Goal: Answer question/provide support: Share knowledge or assist other users

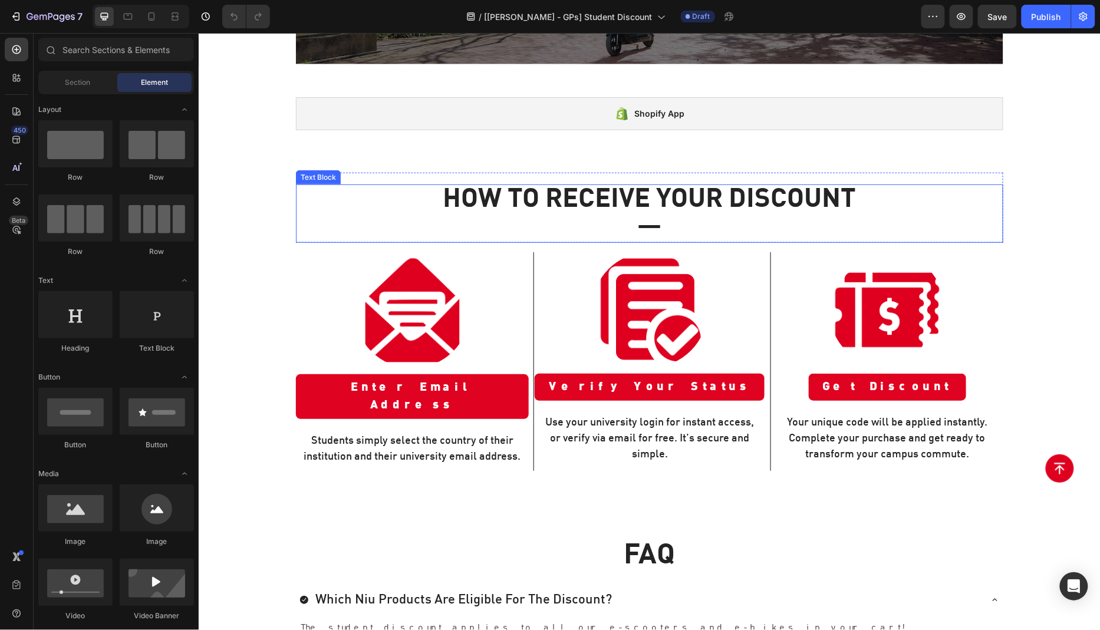
scroll to position [274, 0]
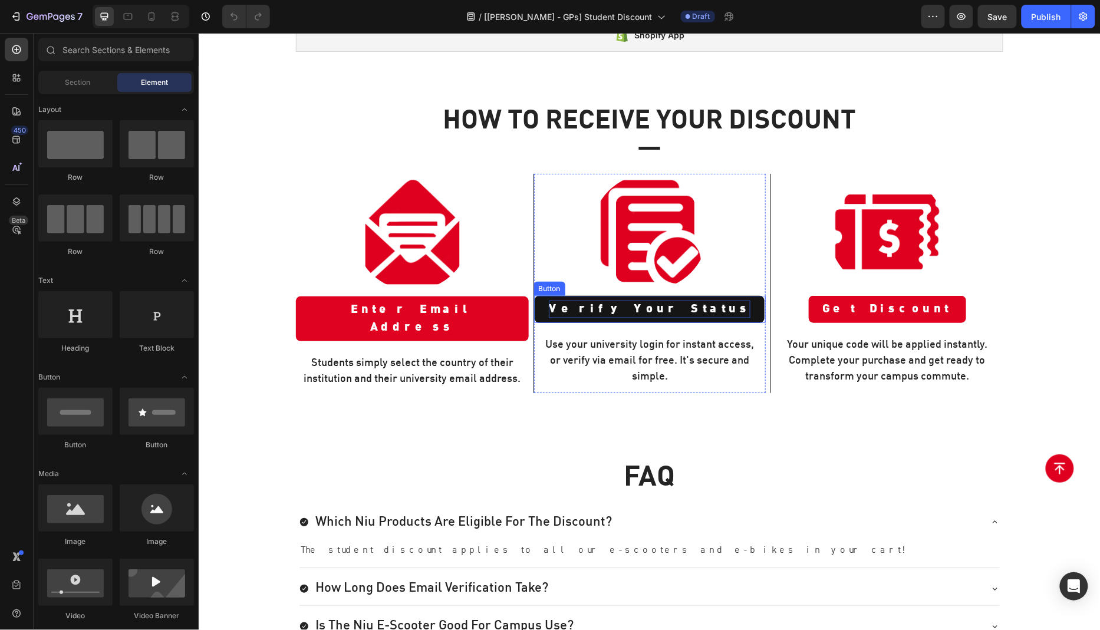
click at [654, 300] on p "Verify Your Status" at bounding box center [649, 309] width 202 height 18
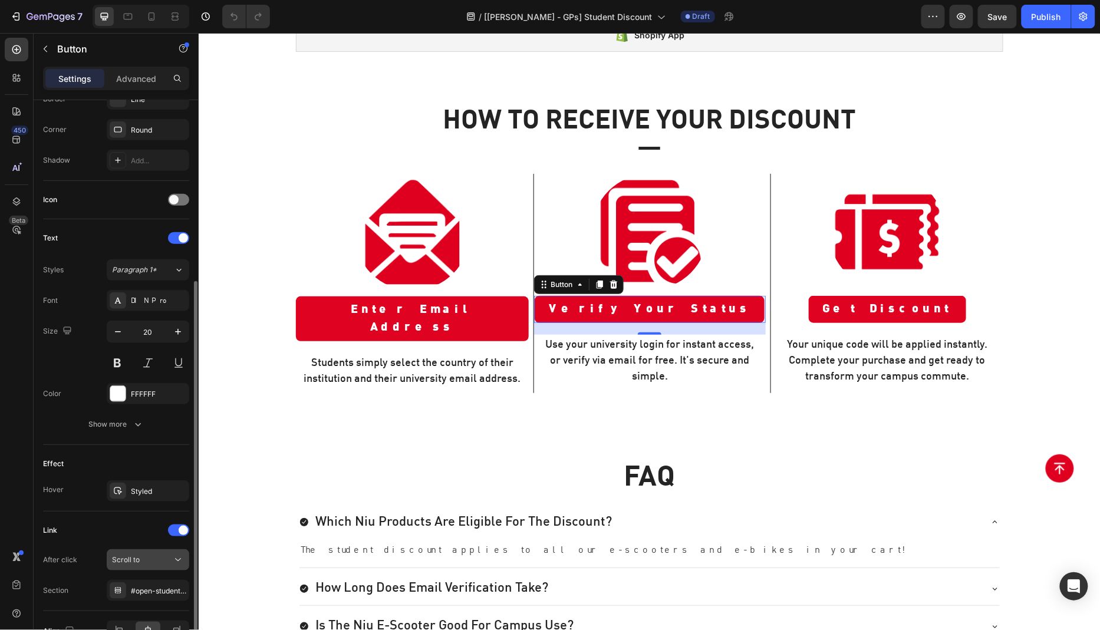
scroll to position [340, 0]
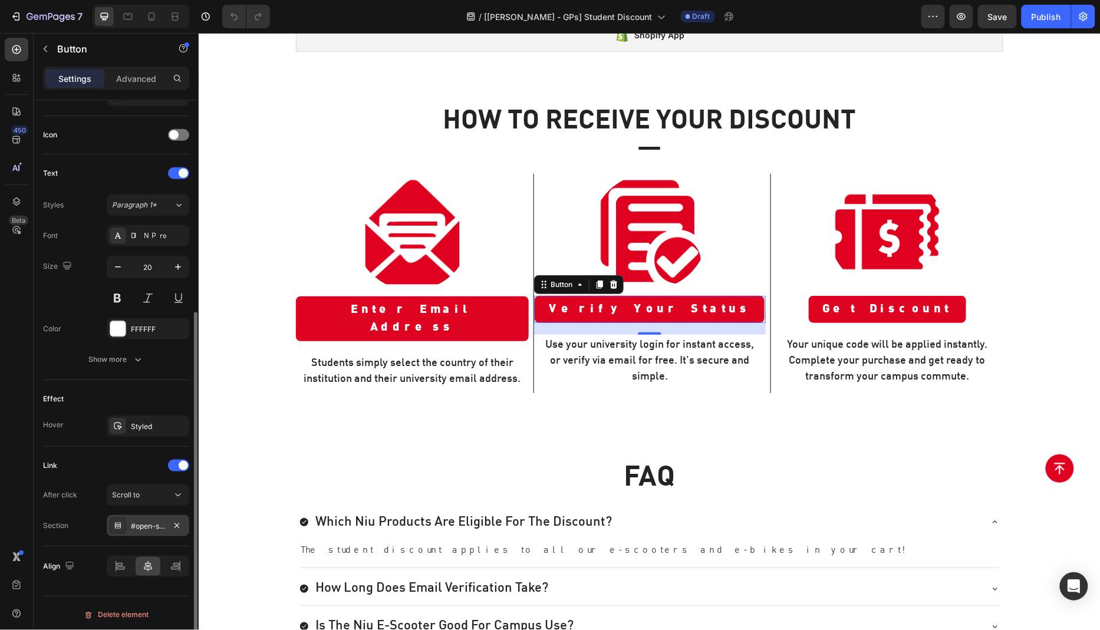
click at [147, 524] on div "#open-student-discount-popup" at bounding box center [148, 526] width 34 height 11
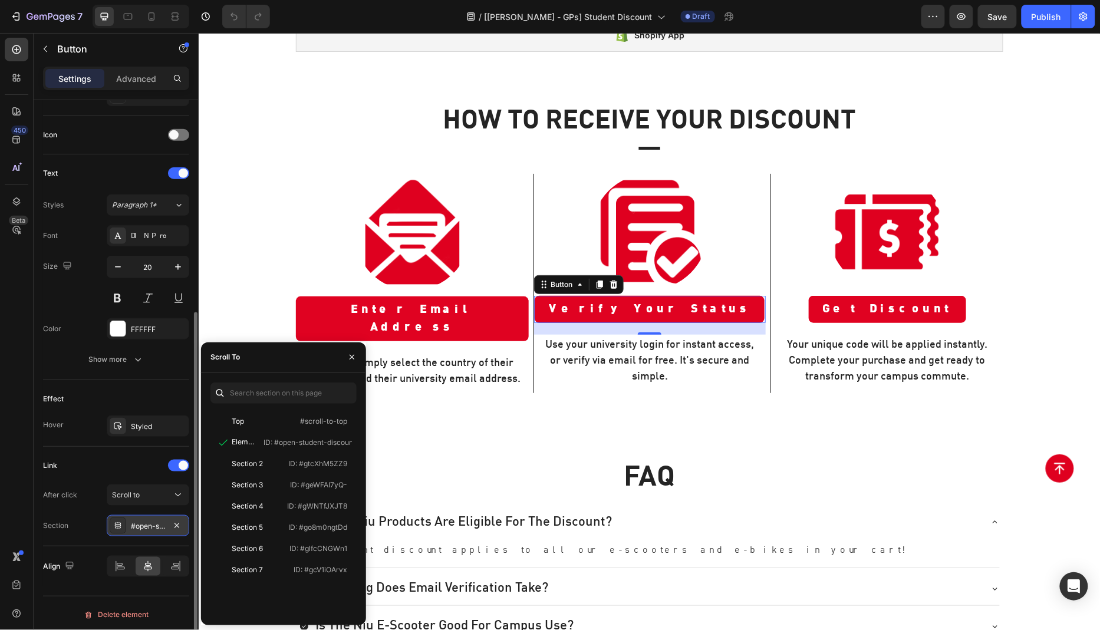
click at [145, 523] on div "#open-student-discount-popup" at bounding box center [148, 526] width 34 height 11
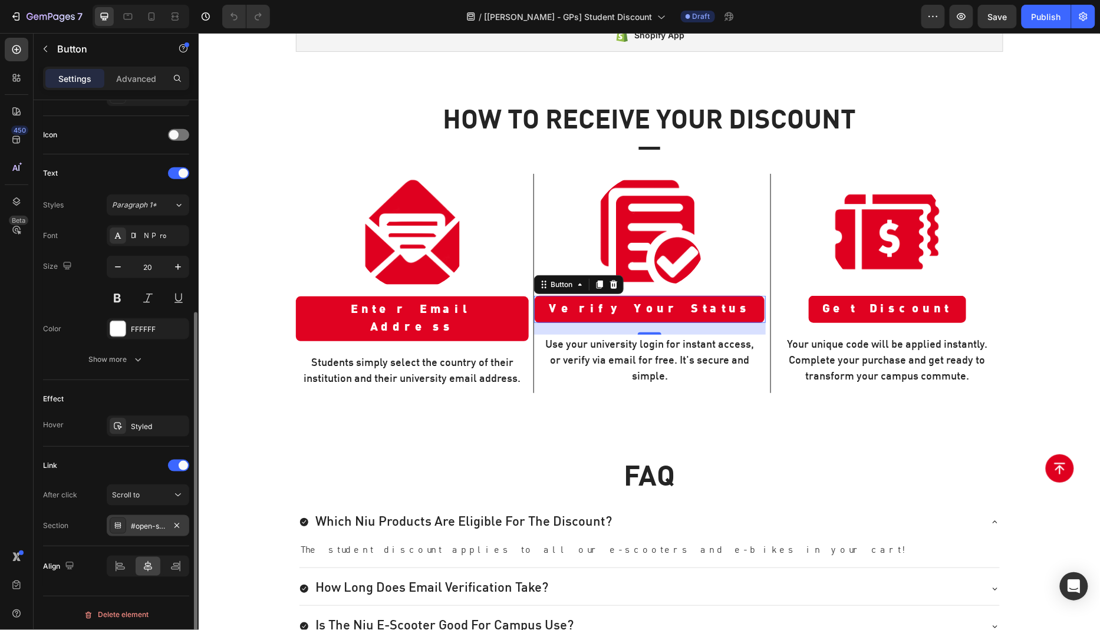
click at [145, 523] on div "#open-student-discount-popup" at bounding box center [148, 526] width 34 height 11
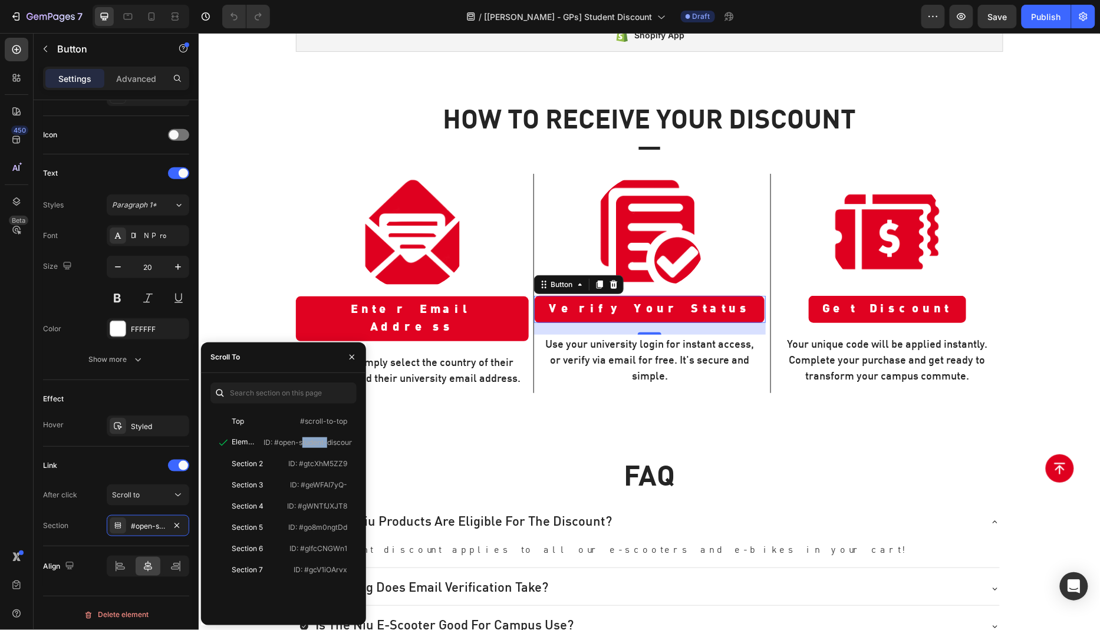
drag, startPoint x: 259, startPoint y: 444, endPoint x: 356, endPoint y: 446, distance: 96.7
click at [356, 446] on div "Top #scroll-to-top Element ID: #open-student-discount-popup Section 2 ID: #gtcX…" at bounding box center [283, 513] width 146 height 205
click at [324, 446] on p "ID: #open-student-discount-popup" at bounding box center [322, 442] width 116 height 11
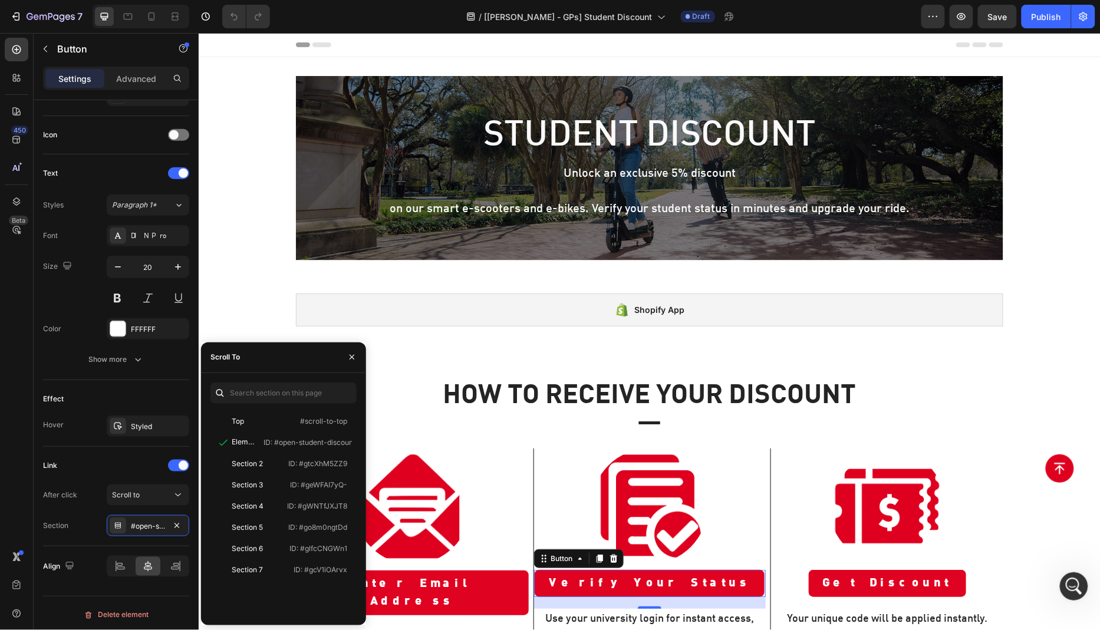
scroll to position [0, 0]
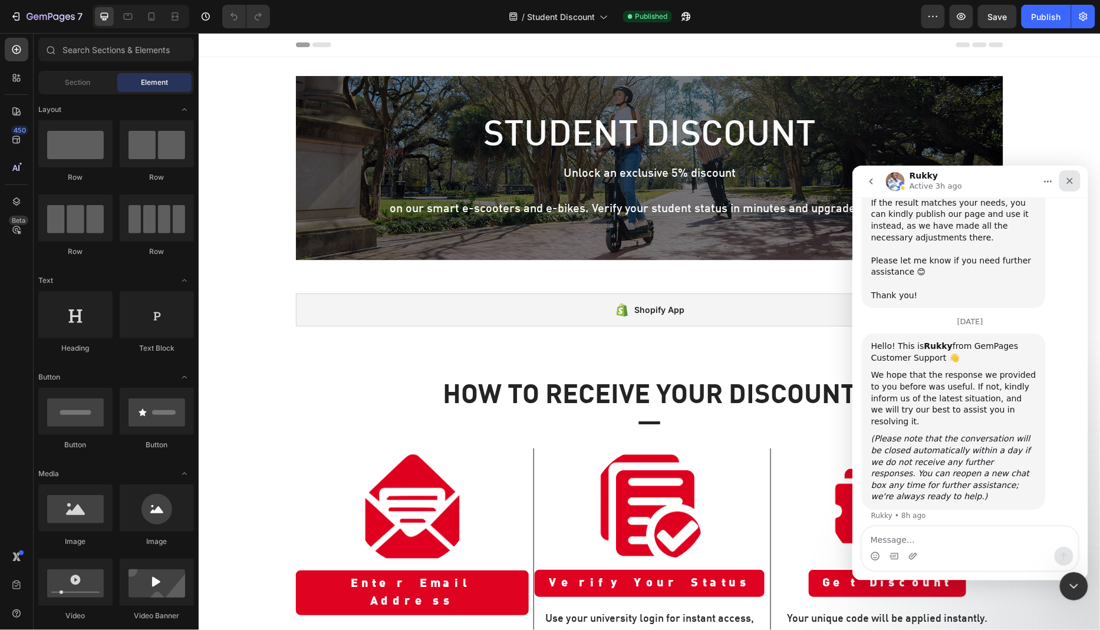
scroll to position [2778, 0]
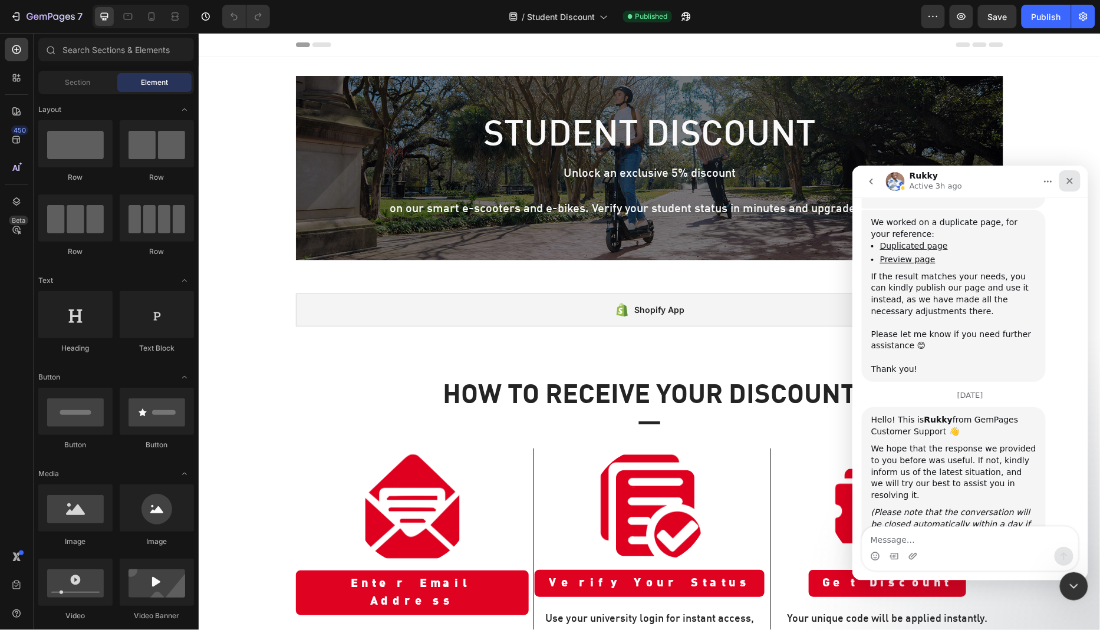
click at [1069, 180] on icon "Close" at bounding box center [1070, 180] width 6 height 6
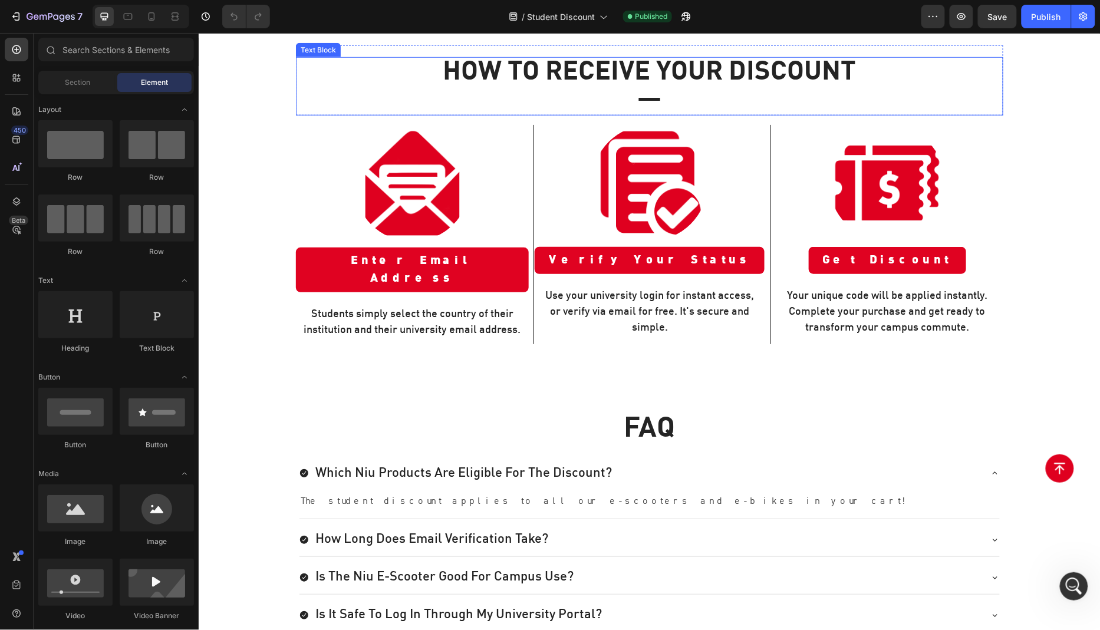
scroll to position [449, 0]
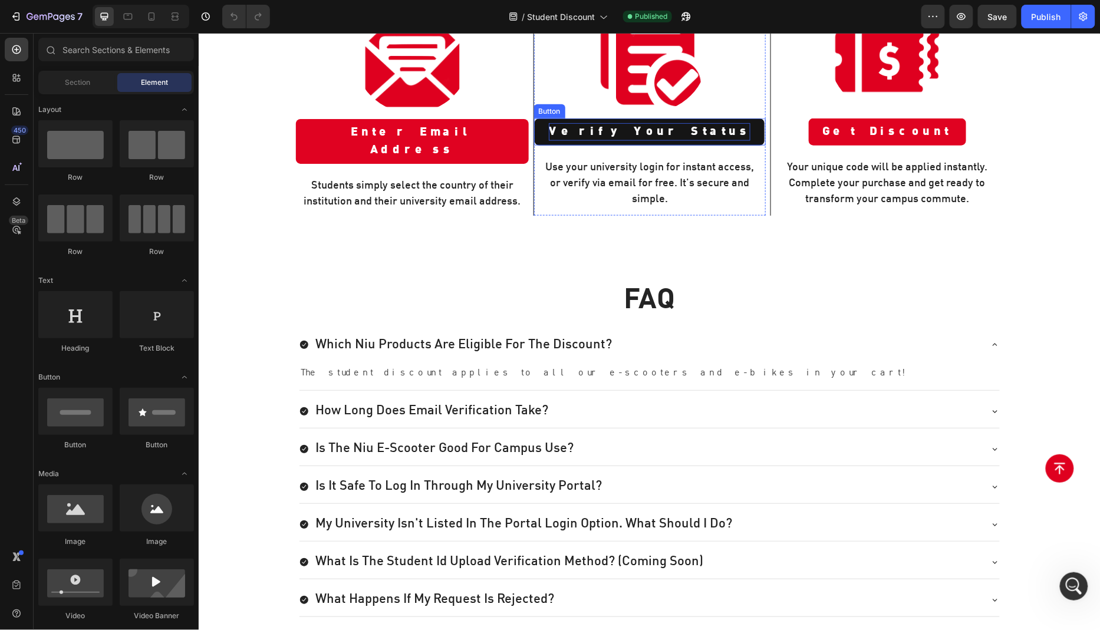
click at [683, 123] on p "Verify Your Status" at bounding box center [649, 132] width 202 height 18
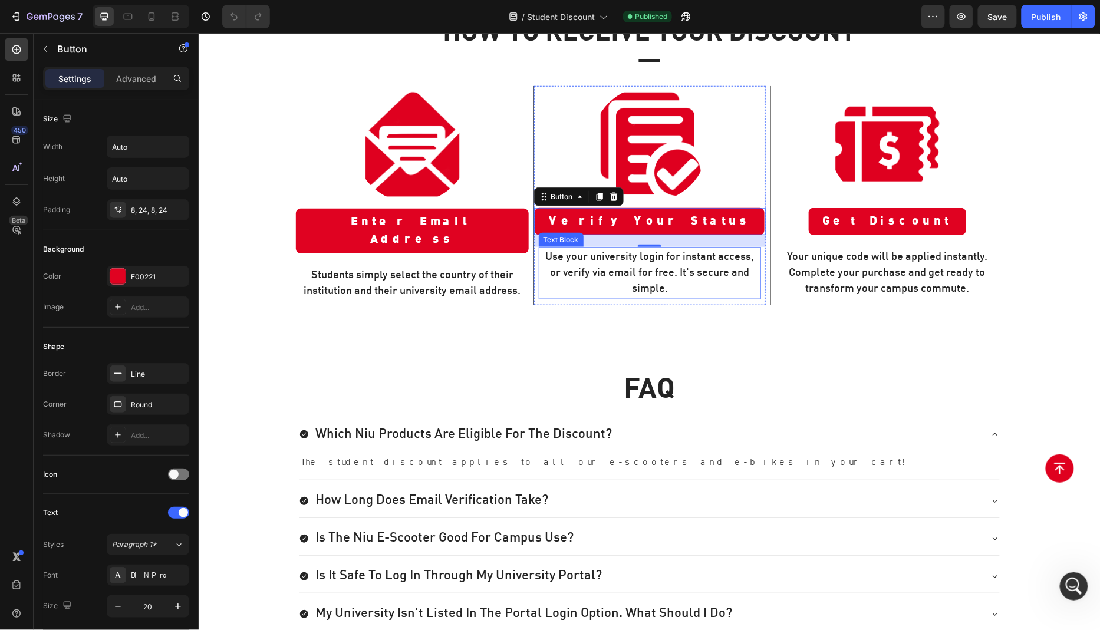
scroll to position [321, 0]
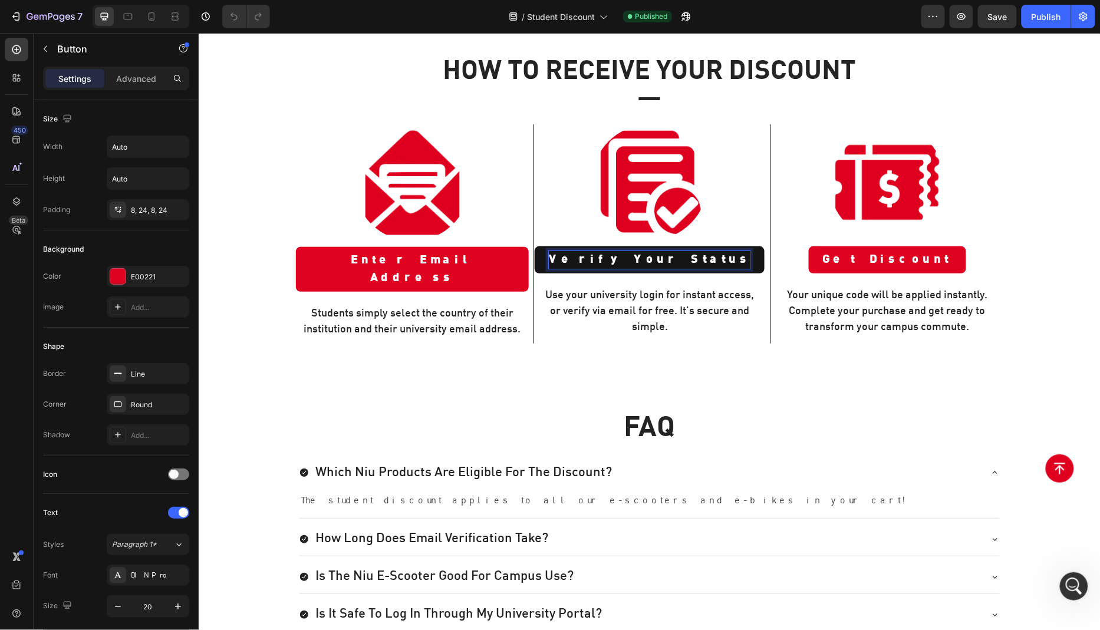
click at [670, 252] on p "Verify Your Status" at bounding box center [649, 260] width 202 height 18
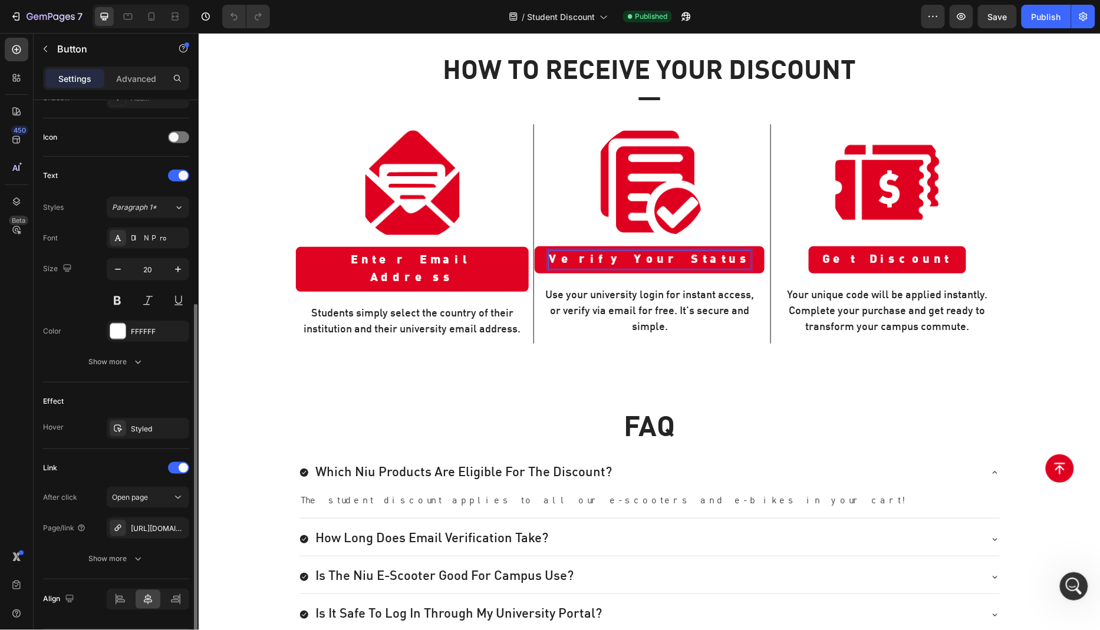
scroll to position [370, 0]
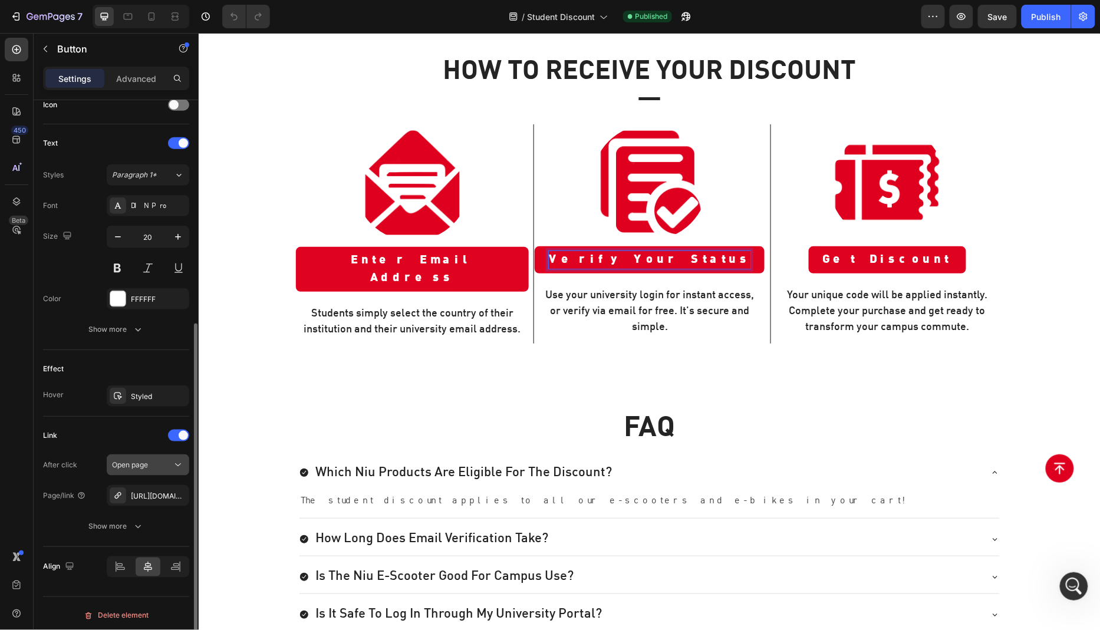
click at [147, 462] on span "Open page" at bounding box center [130, 464] width 36 height 9
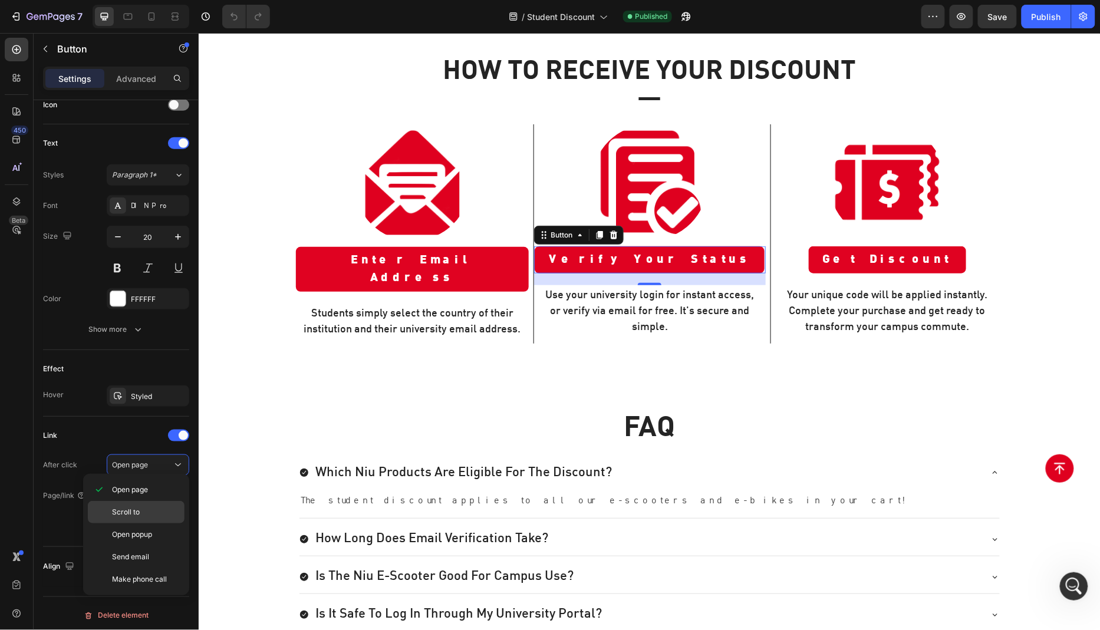
click at [143, 511] on p "Scroll to" at bounding box center [145, 512] width 67 height 11
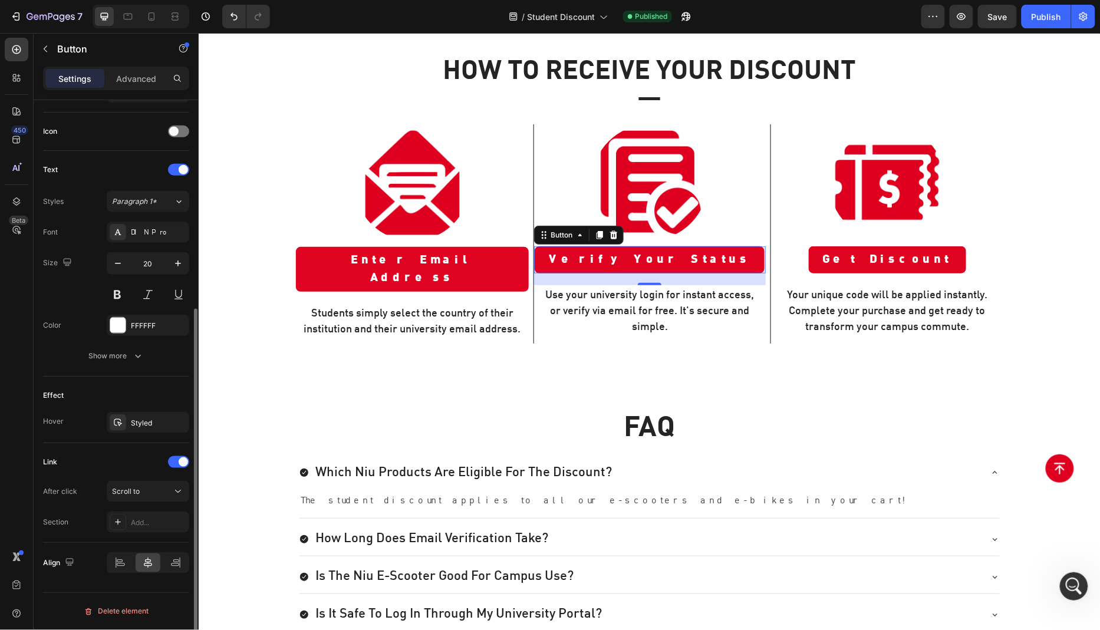
scroll to position [340, 0]
click at [143, 525] on div "Add..." at bounding box center [158, 526] width 55 height 11
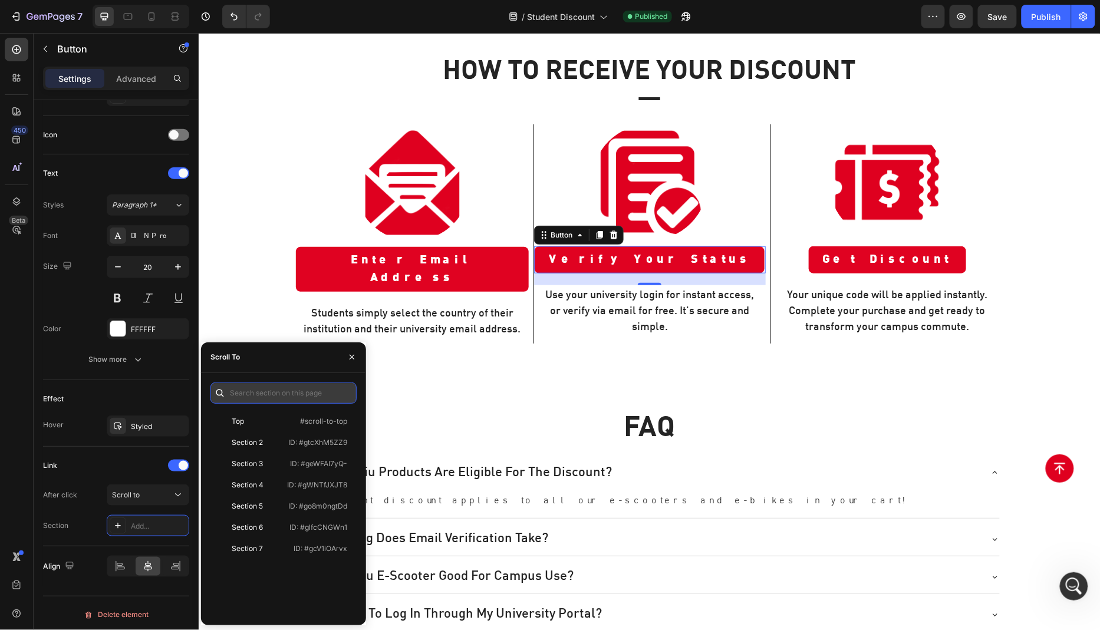
click at [274, 390] on input "text" at bounding box center [283, 393] width 146 height 21
paste input "ID: #open-student-discount-popup"
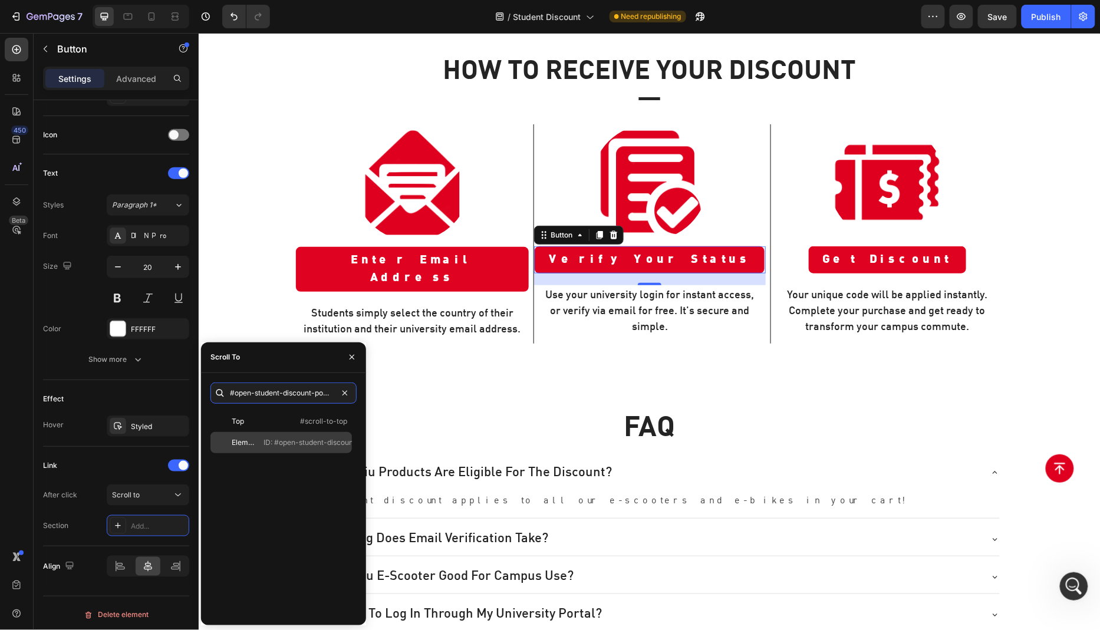
type input "#open-student-discount-popup"
click at [271, 443] on p "ID: #open-student-discount-popup" at bounding box center [322, 442] width 116 height 11
click at [0, 512] on div "450 Beta" at bounding box center [17, 331] width 34 height 597
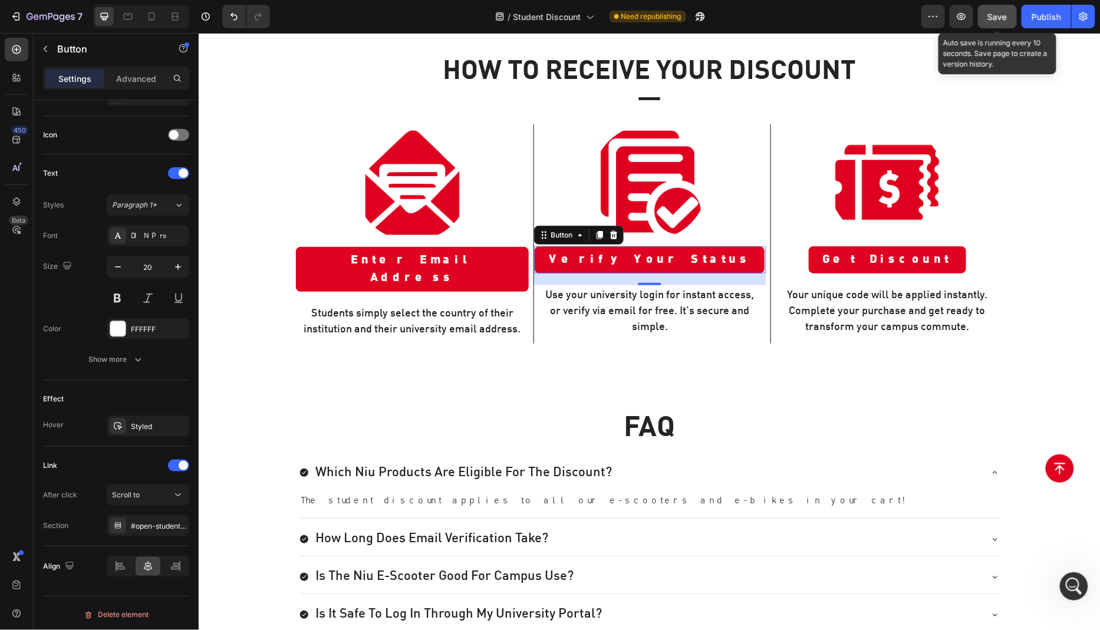
click at [999, 19] on span "Save" at bounding box center [997, 17] width 19 height 10
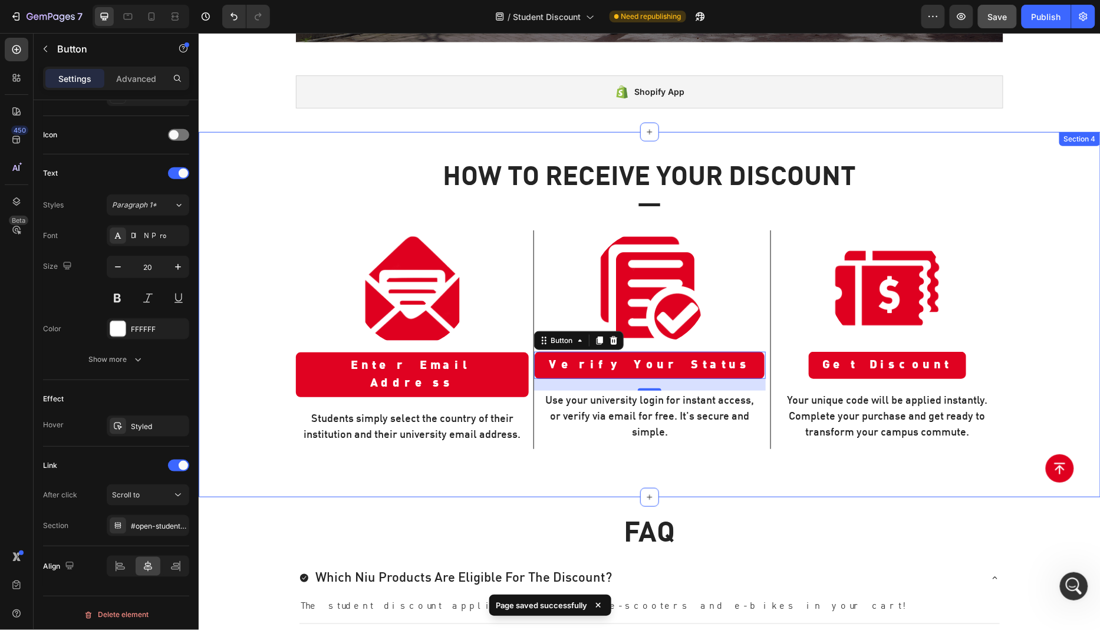
scroll to position [192, 0]
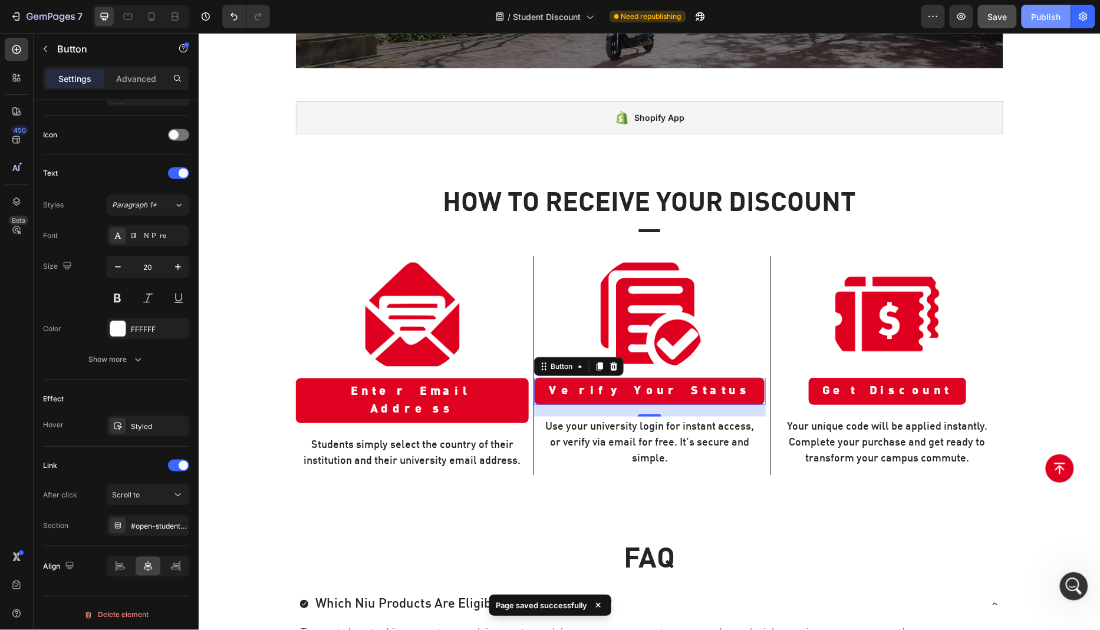
click at [1036, 19] on div "Publish" at bounding box center [1046, 17] width 29 height 12
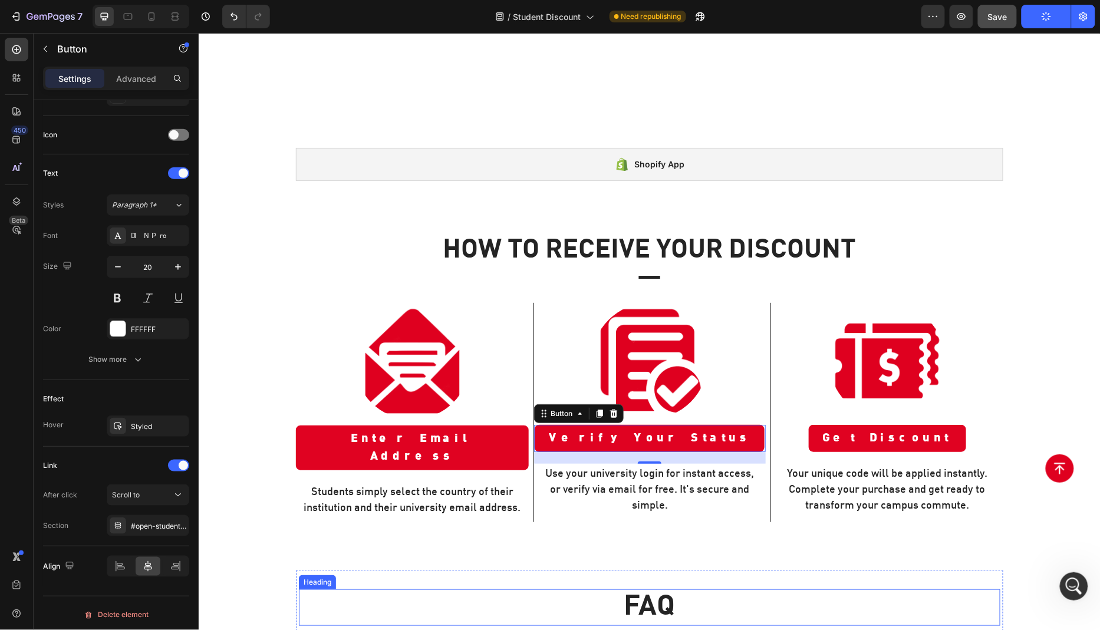
scroll to position [93, 0]
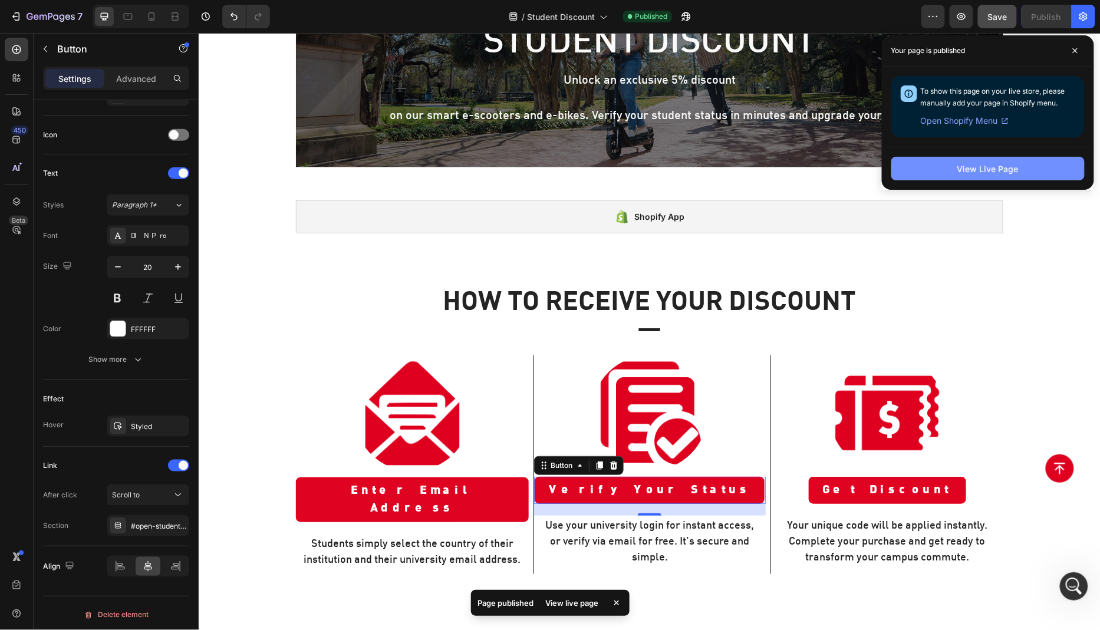
click at [998, 168] on div "View Live Page" at bounding box center [988, 169] width 61 height 12
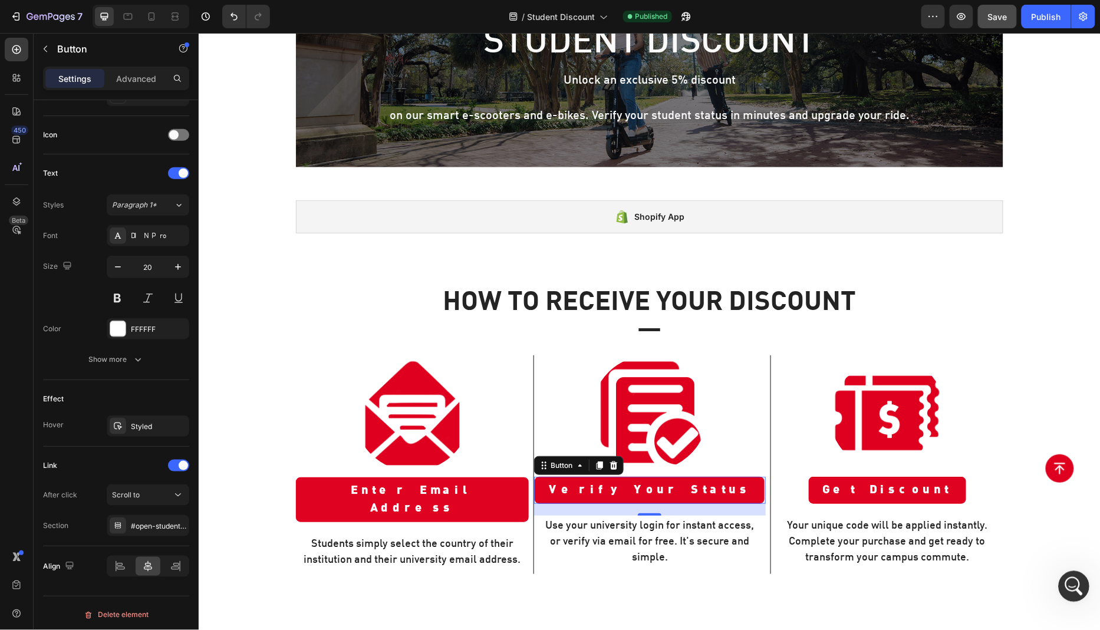
click at [1074, 582] on icon "Open Intercom Messenger" at bounding box center [1071, 584] width 19 height 19
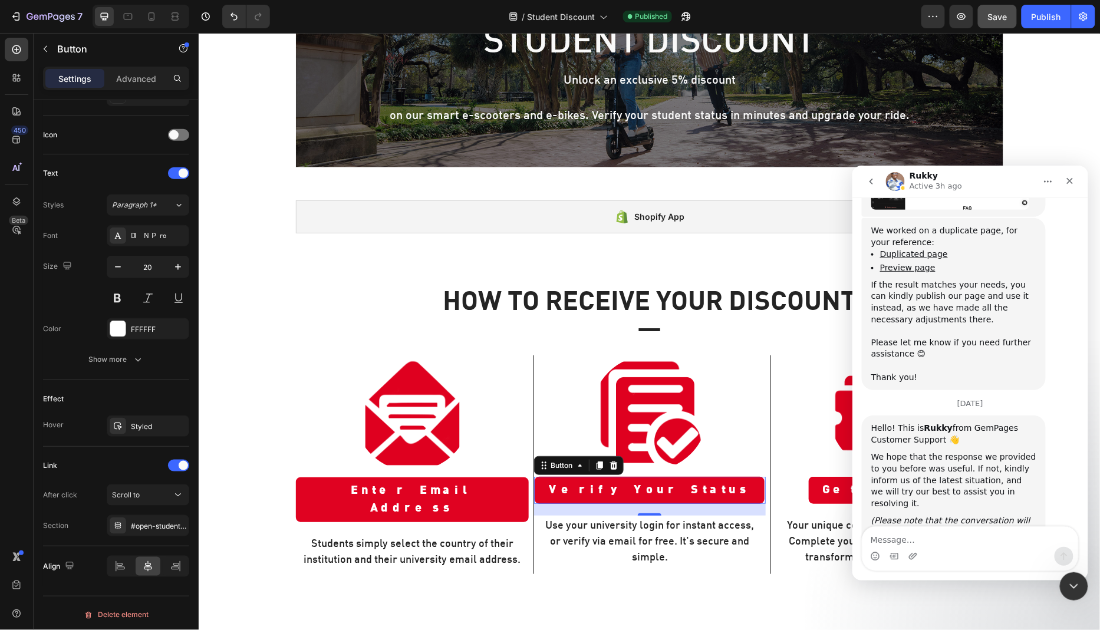
scroll to position [2778, 0]
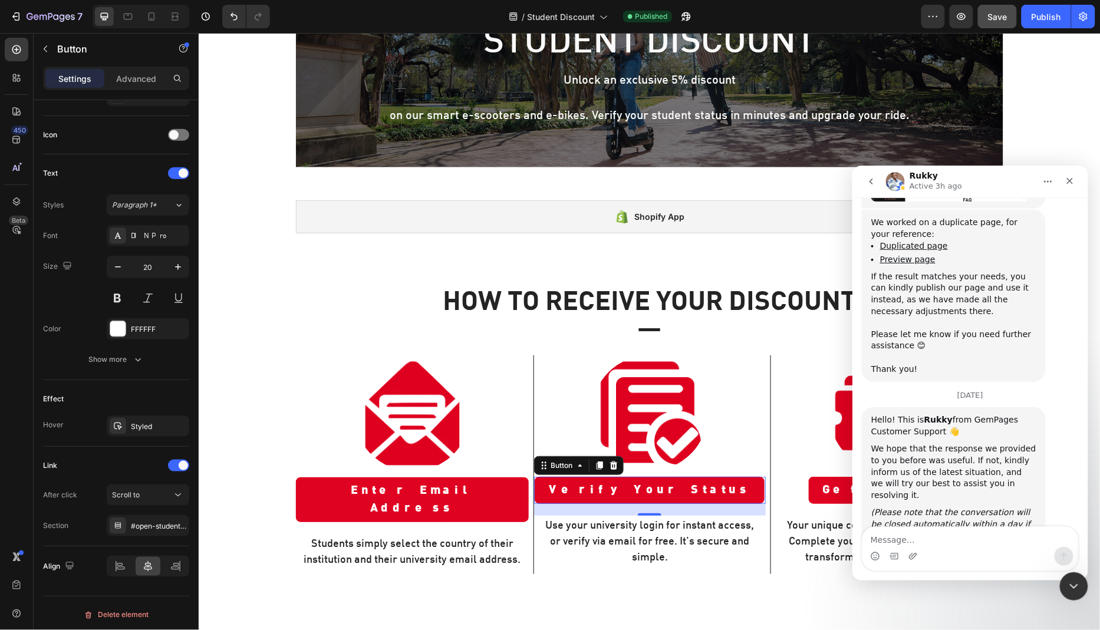
click at [914, 538] on textarea "Message…" at bounding box center [970, 537] width 216 height 20
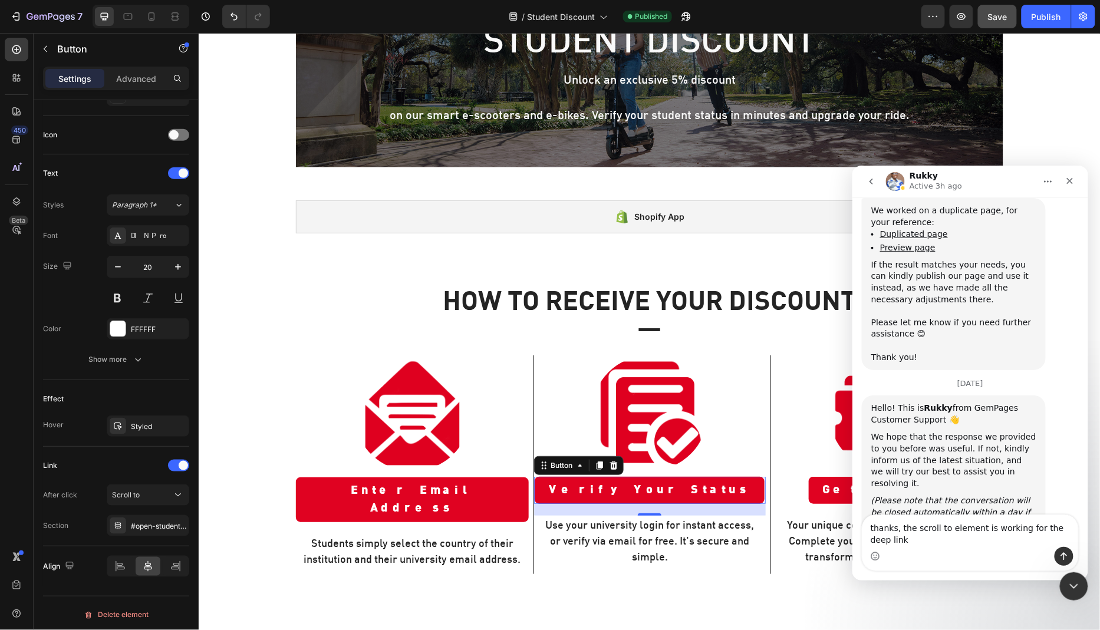
type textarea "thanks, the scroll to element is working for the deep link."
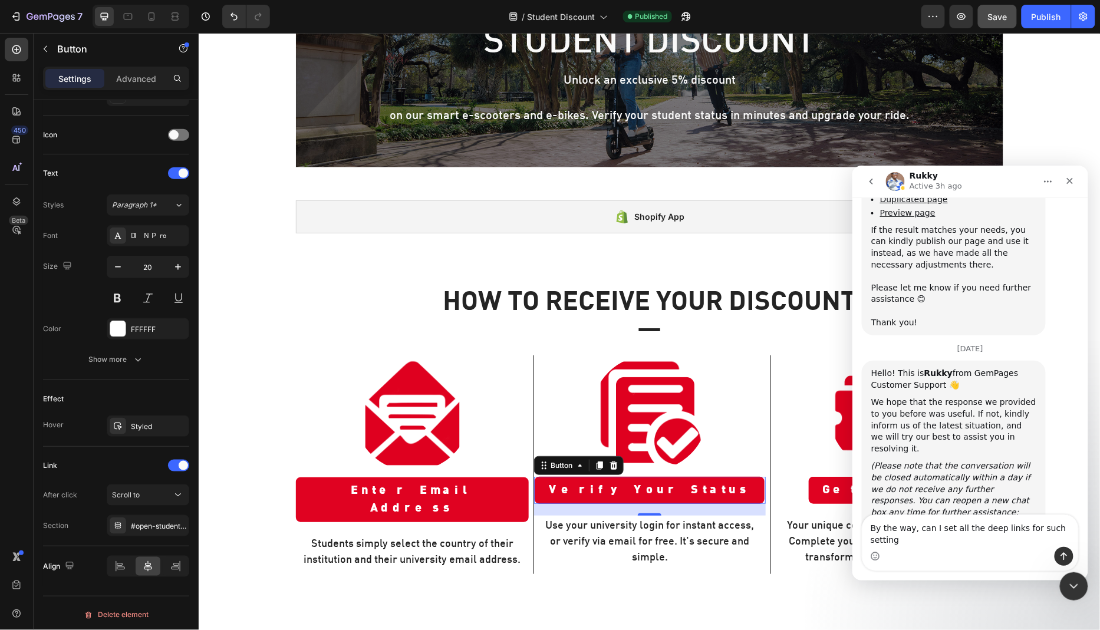
scroll to position [2837, 0]
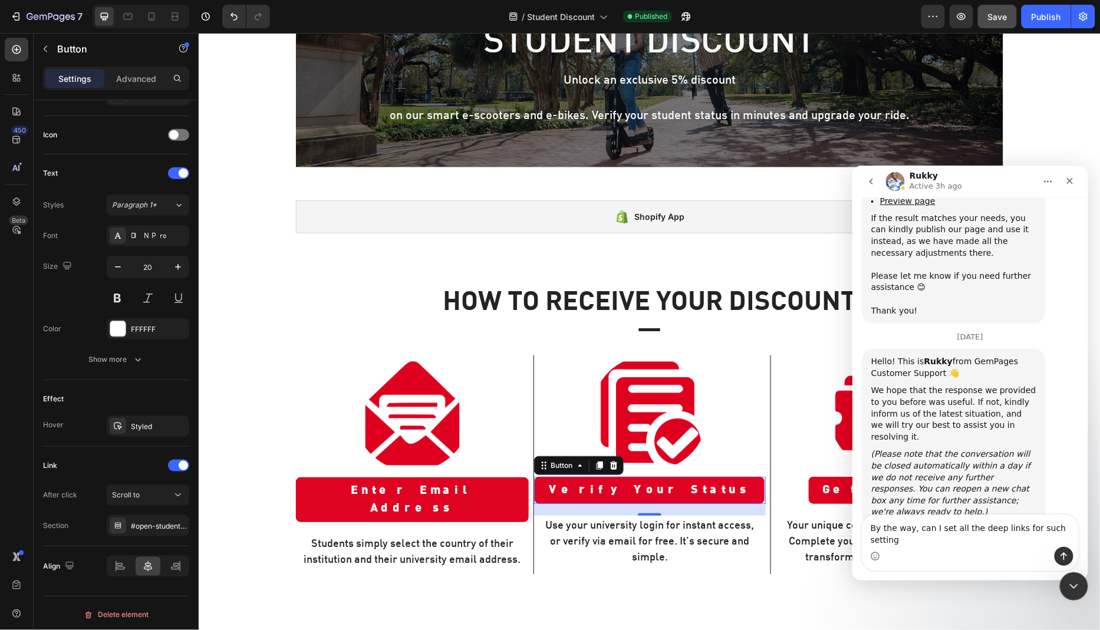
type textarea "By the way, can I set all the deep links for such setting?"
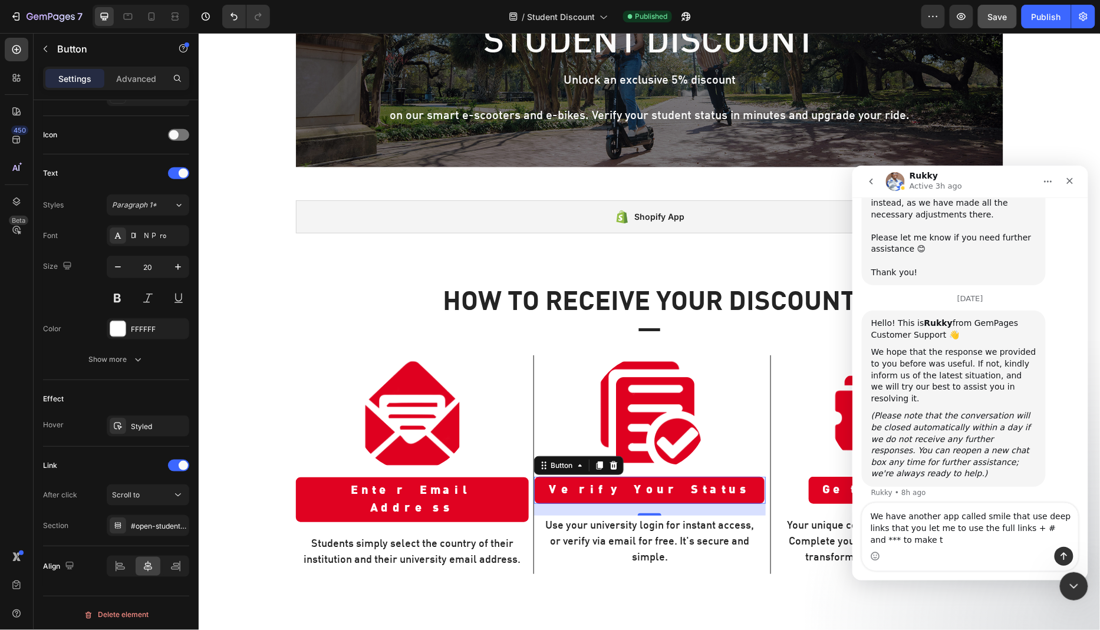
scroll to position [2887, 0]
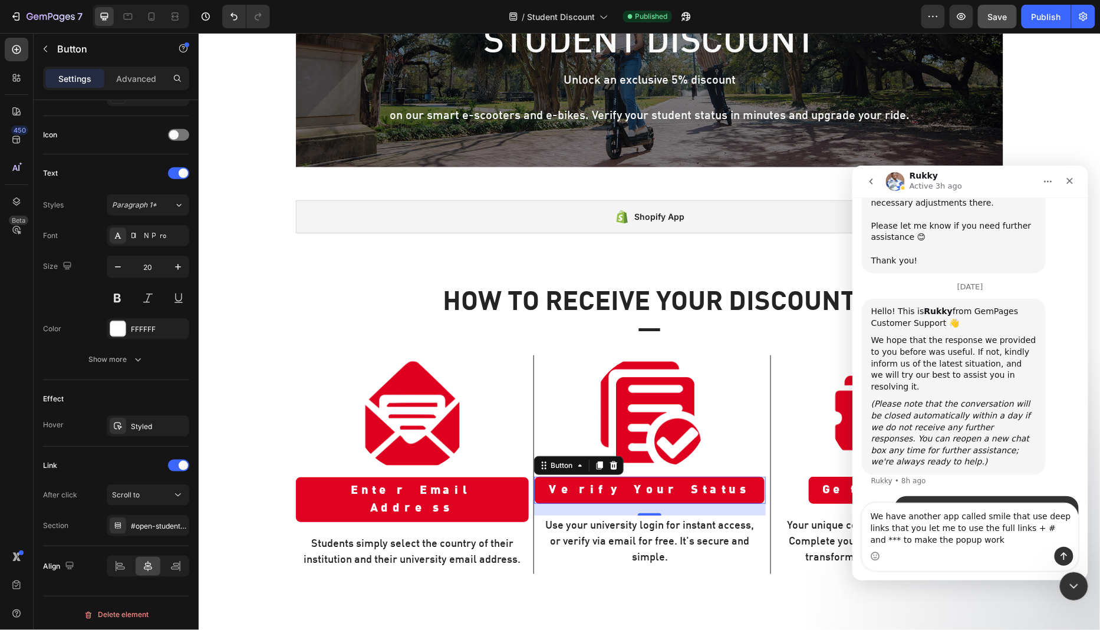
type textarea "We have another app called smile that use deep links that you let me to use the…"
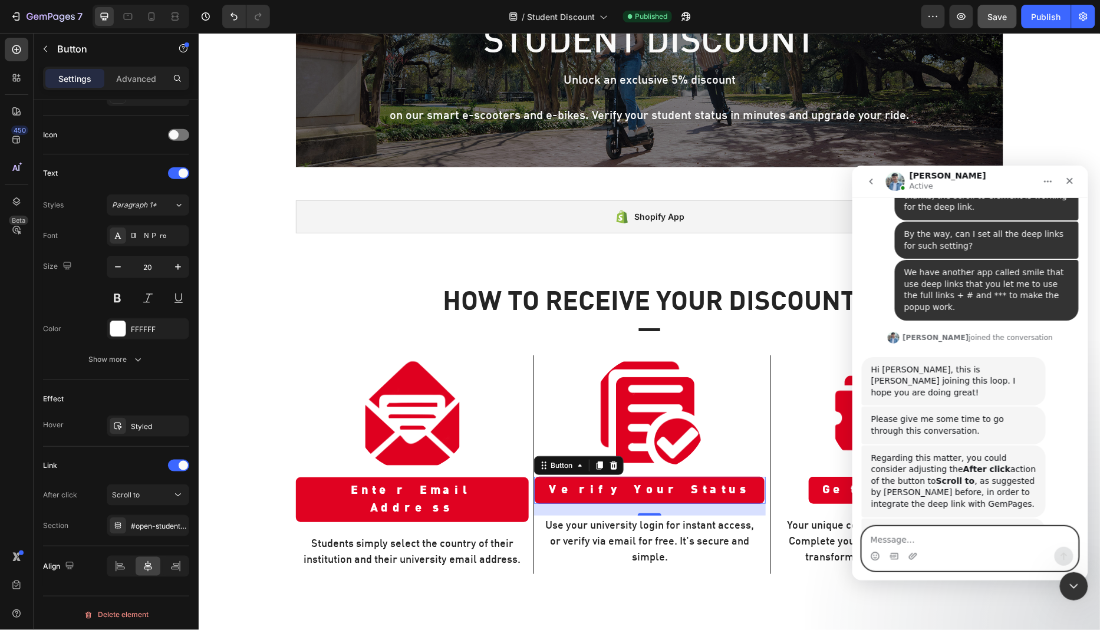
scroll to position [3187, 0]
click at [906, 541] on textarea "Message…" at bounding box center [970, 537] width 216 height 20
type textarea "thanbks."
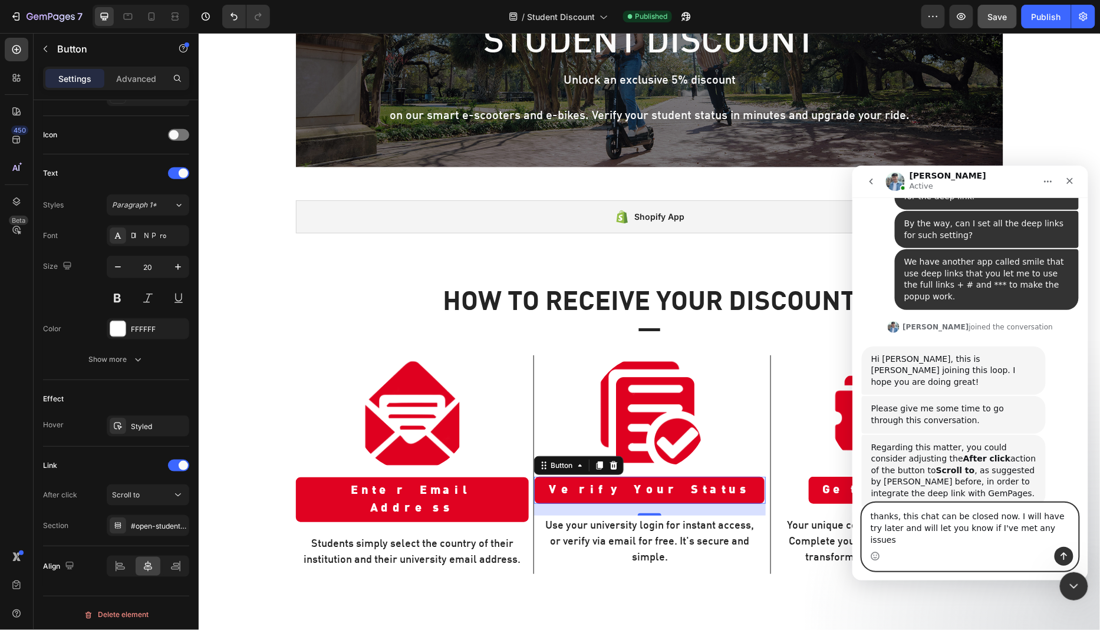
type textarea "thanks, this chat can be closed now. I will have try later and will let you kno…"
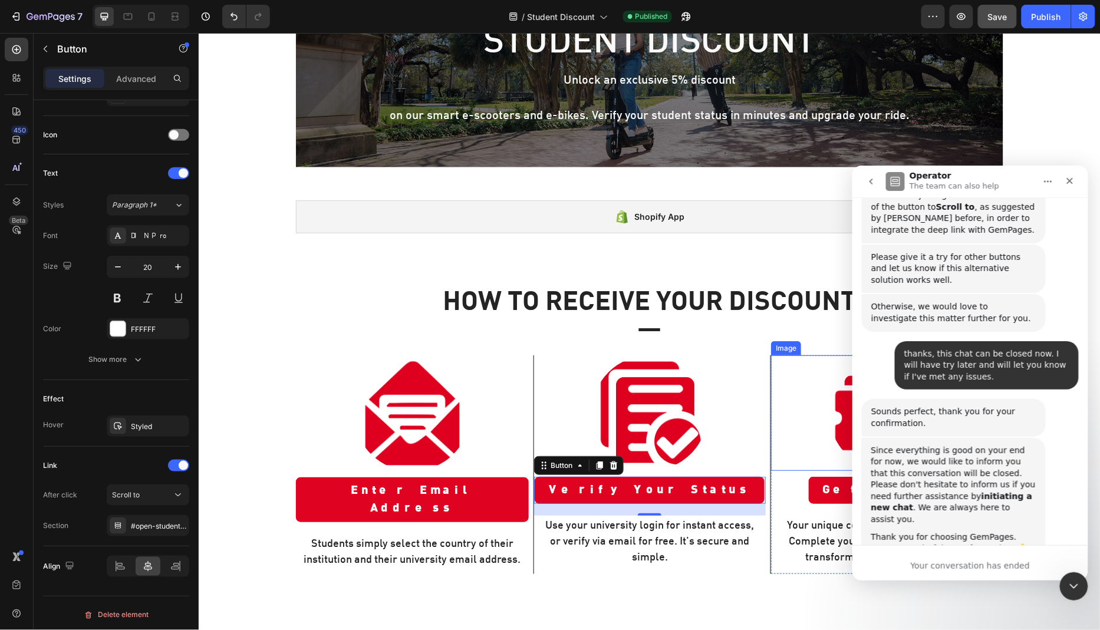
scroll to position [3474, 0]
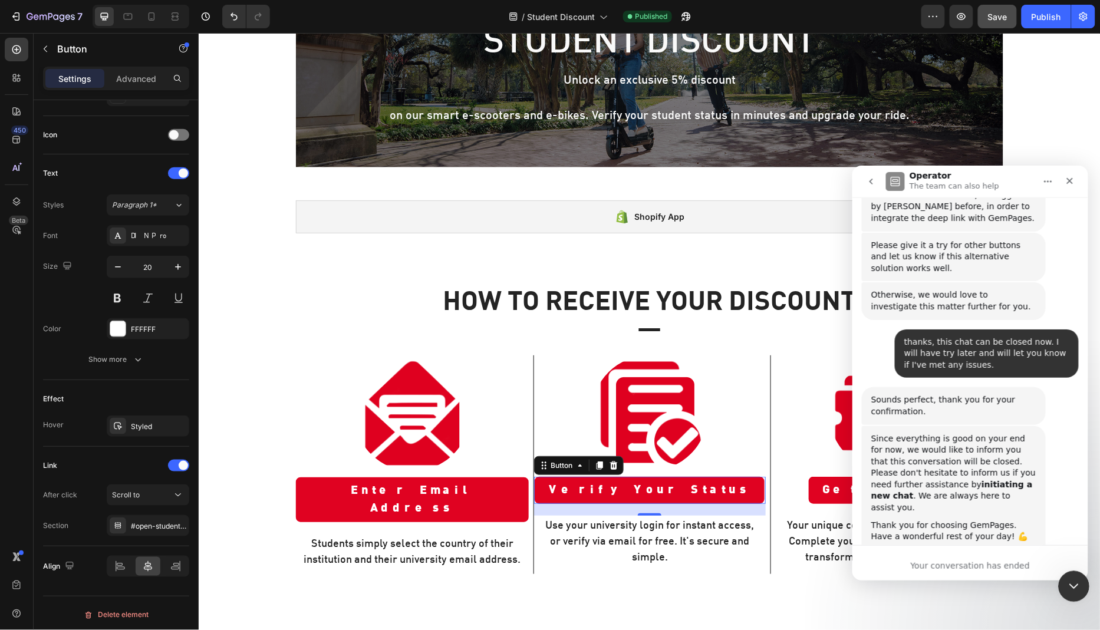
click at [1074, 588] on icon "Close Intercom Messenger" at bounding box center [1072, 585] width 14 height 14
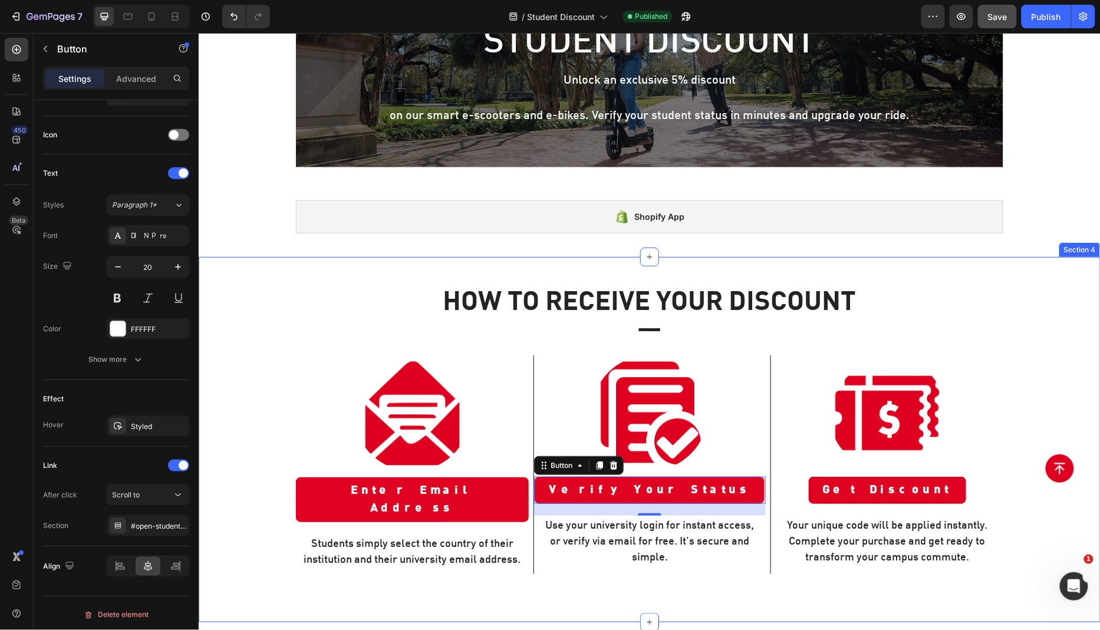
scroll to position [3629, 0]
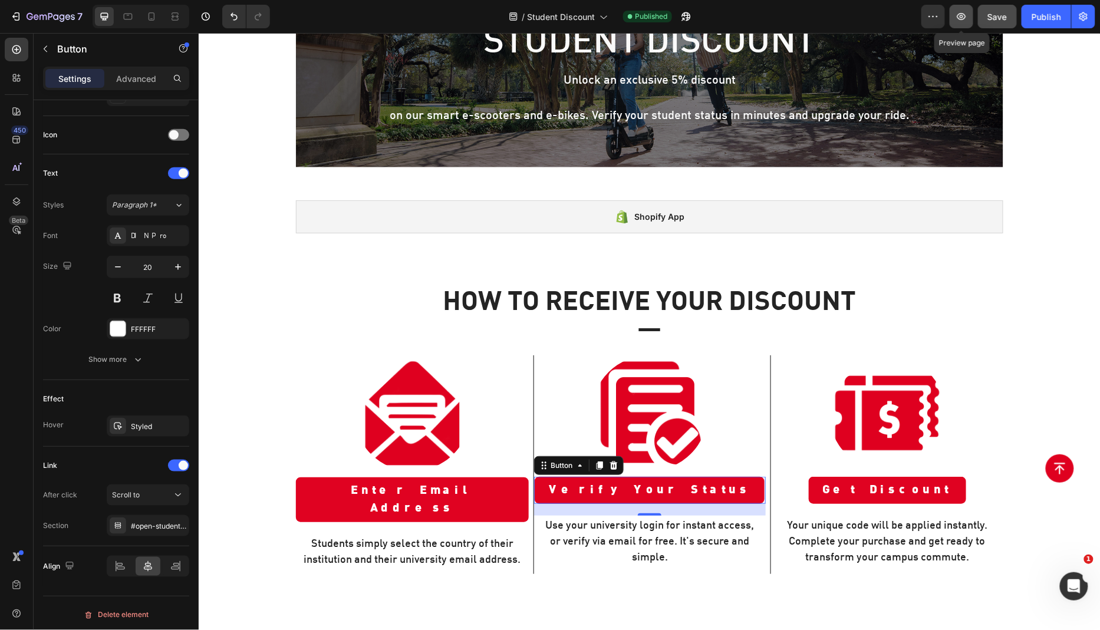
click at [964, 21] on icon "button" at bounding box center [962, 17] width 12 height 12
click at [1078, 580] on icon "Open Intercom Messenger" at bounding box center [1071, 584] width 19 height 19
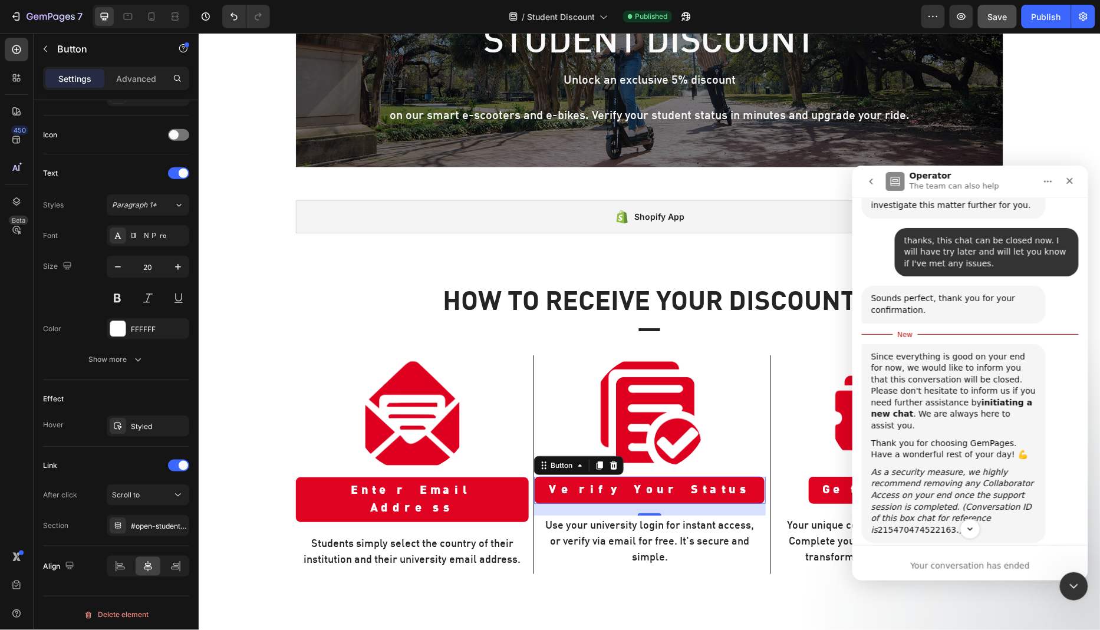
scroll to position [3601, 0]
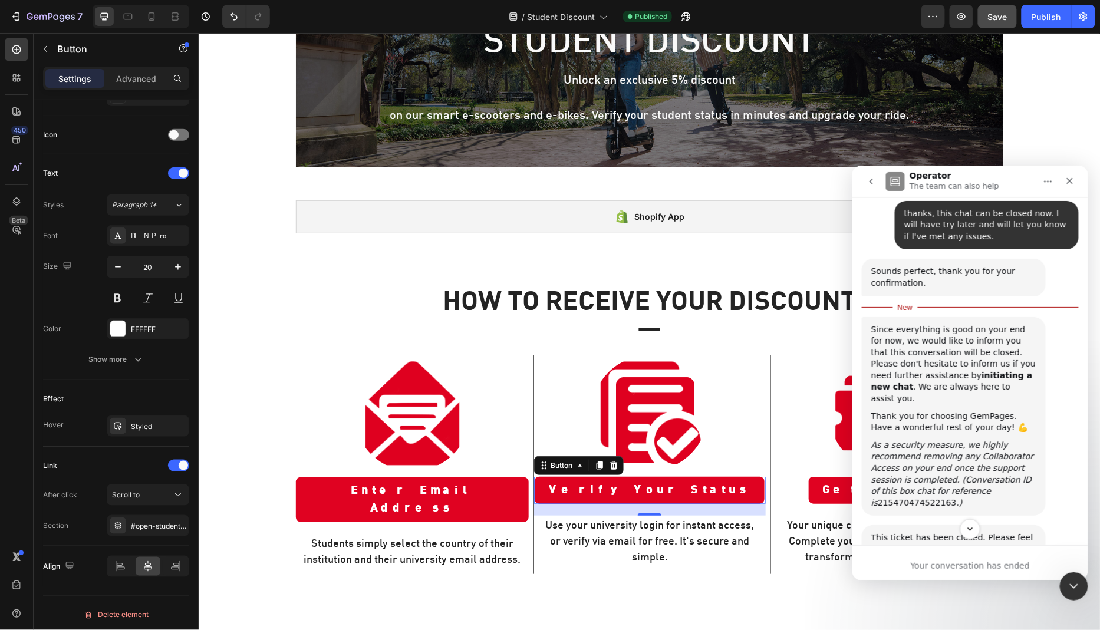
click at [1001, 537] on div "Intercom messenger" at bounding box center [970, 529] width 236 height 20
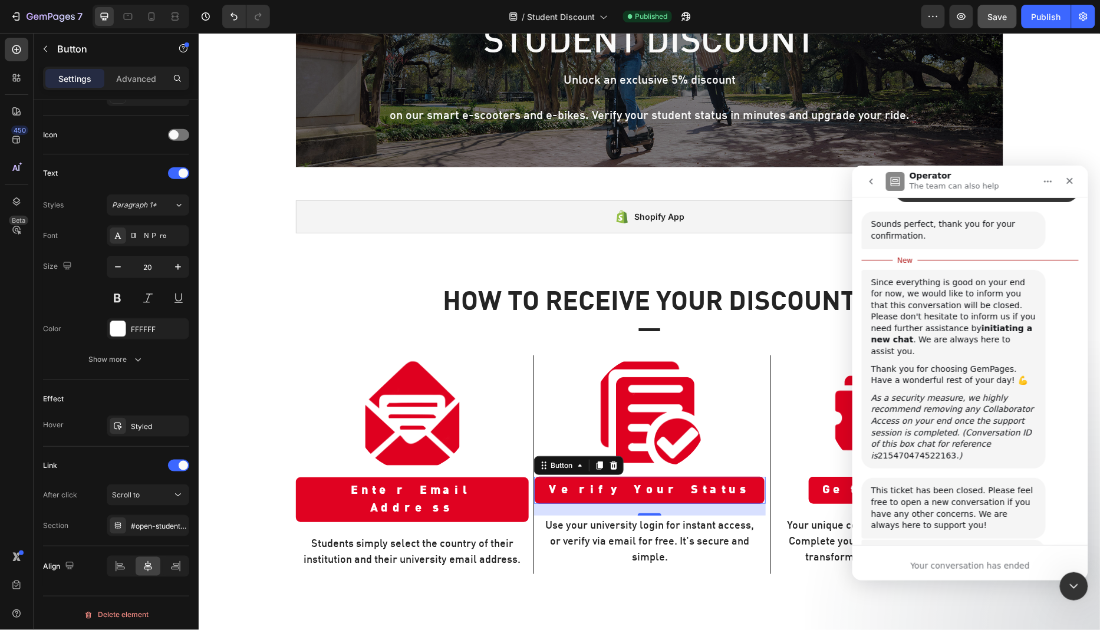
click at [999, 610] on span "Amazing" at bounding box center [999, 620] width 21 height 21
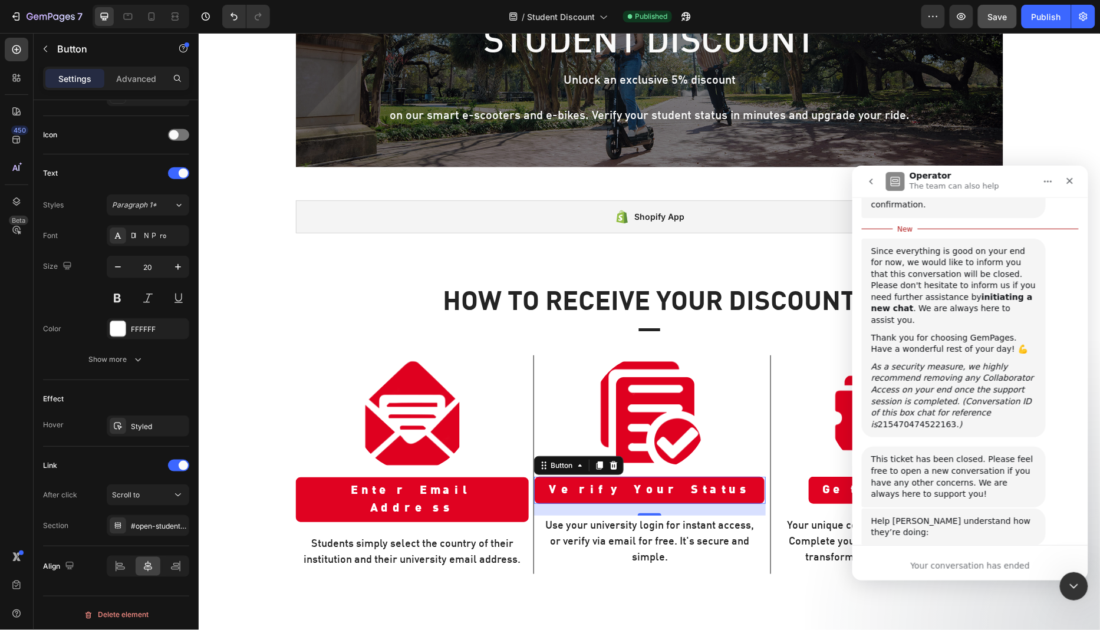
scroll to position [3680, 0]
click at [1065, 578] on icon "Close Intercom Messenger" at bounding box center [1072, 585] width 14 height 14
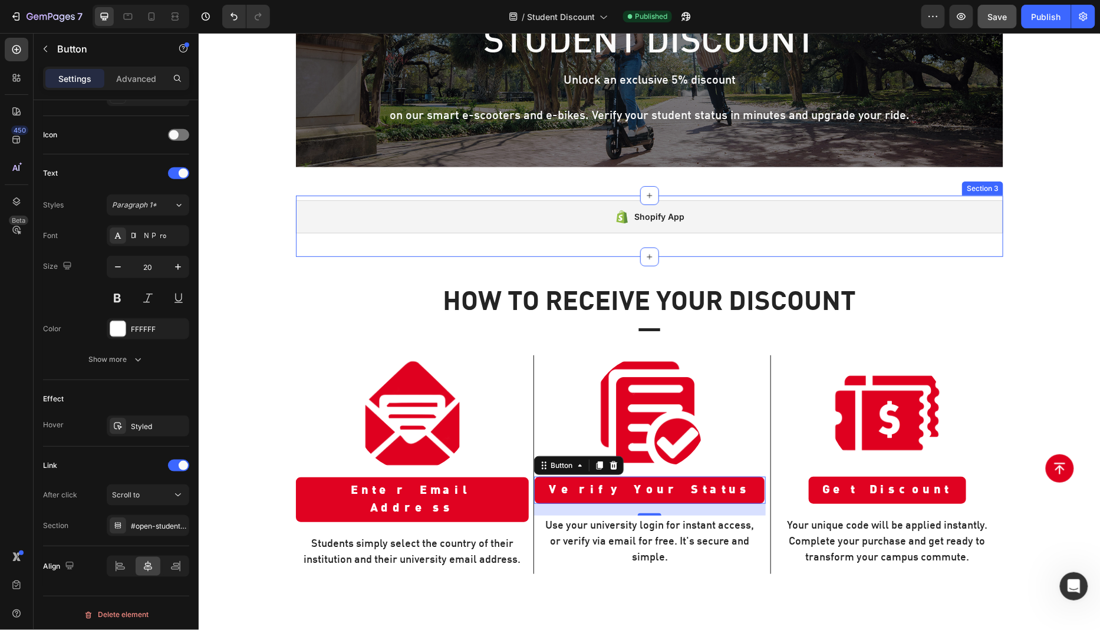
scroll to position [0, 0]
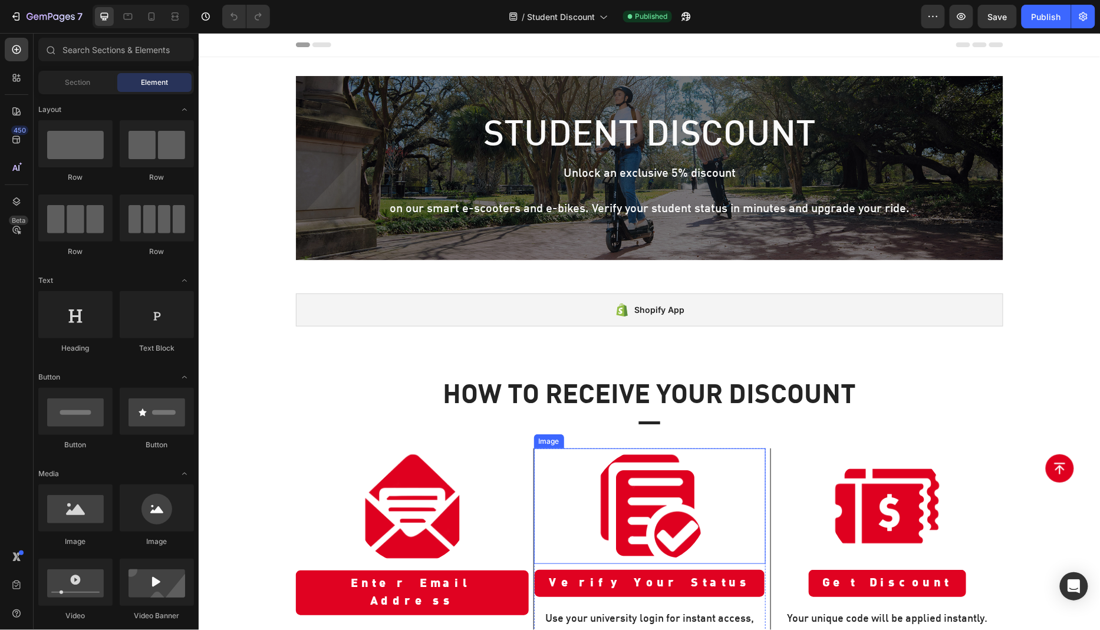
scroll to position [334, 0]
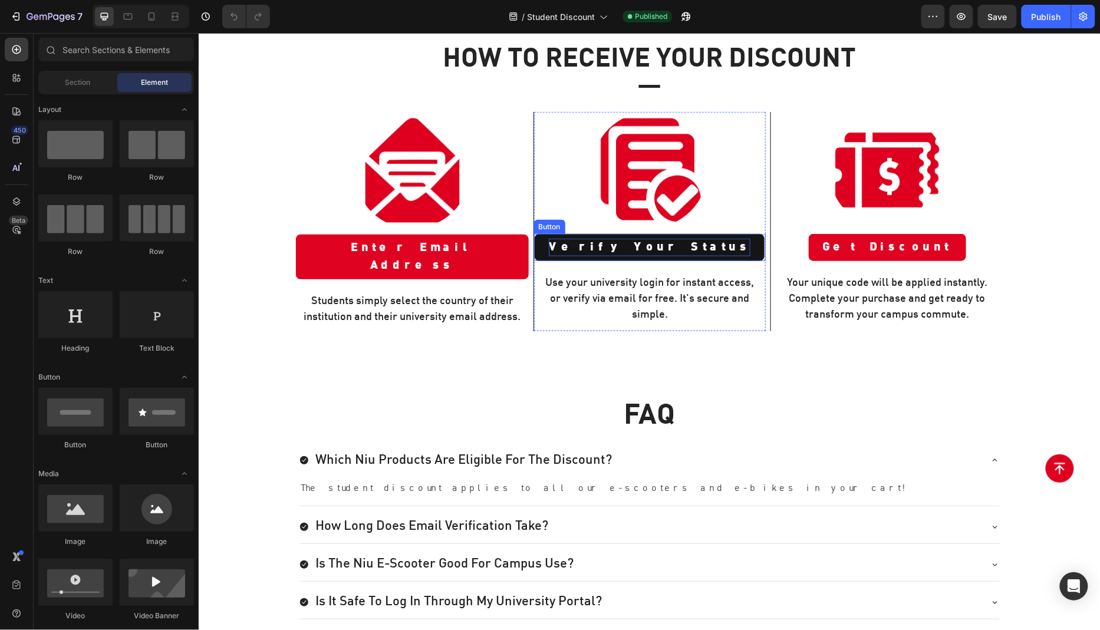
click at [655, 238] on p "Verify Your Status" at bounding box center [649, 247] width 202 height 18
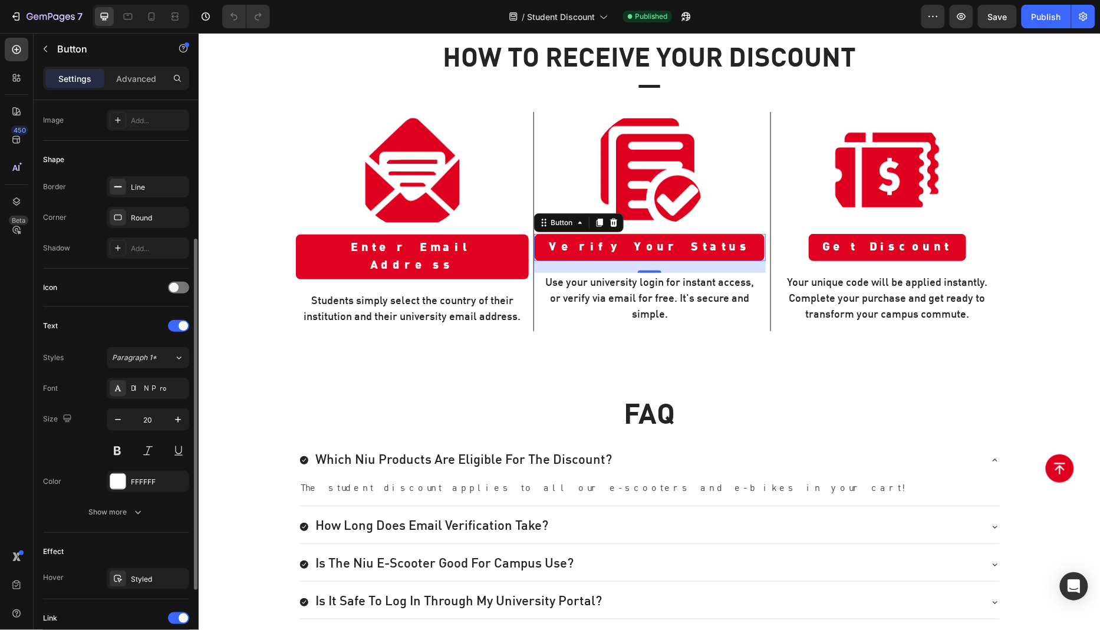
scroll to position [340, 0]
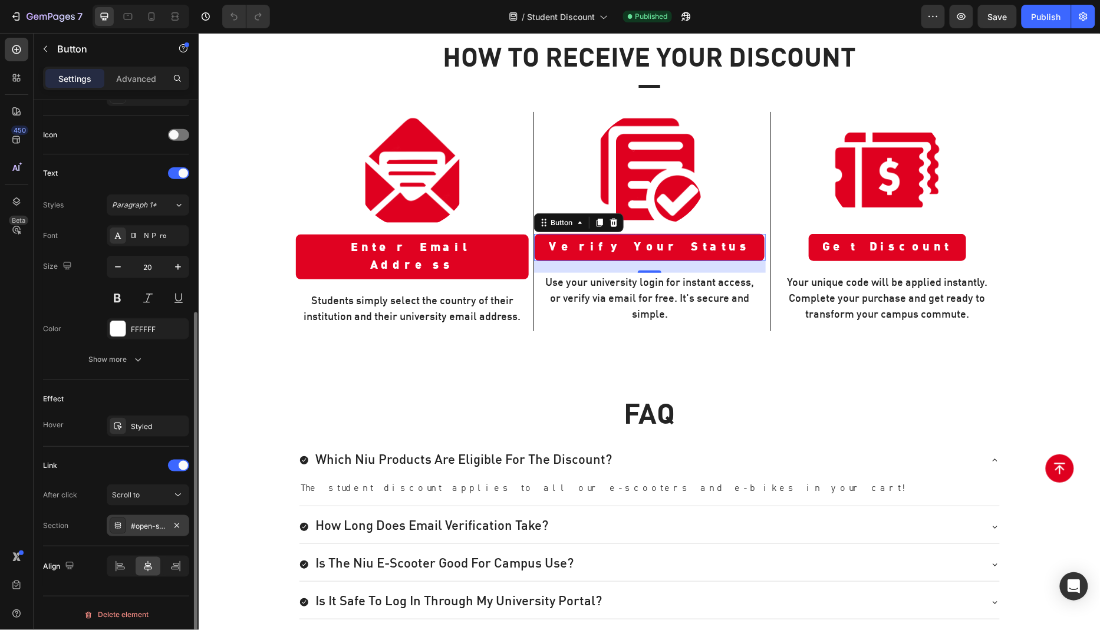
click at [146, 525] on div "#open-student-discount-popup" at bounding box center [148, 526] width 34 height 11
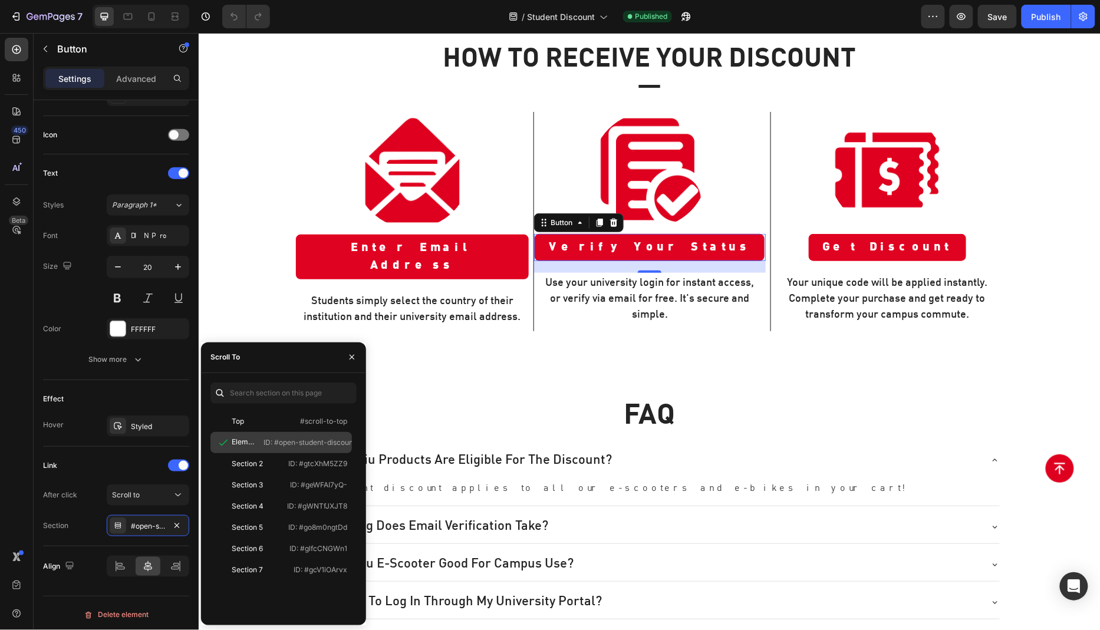
click at [289, 441] on p "ID: #open-student-discount-popup" at bounding box center [322, 442] width 116 height 11
copy p "ID: #open-student-discount-popup"
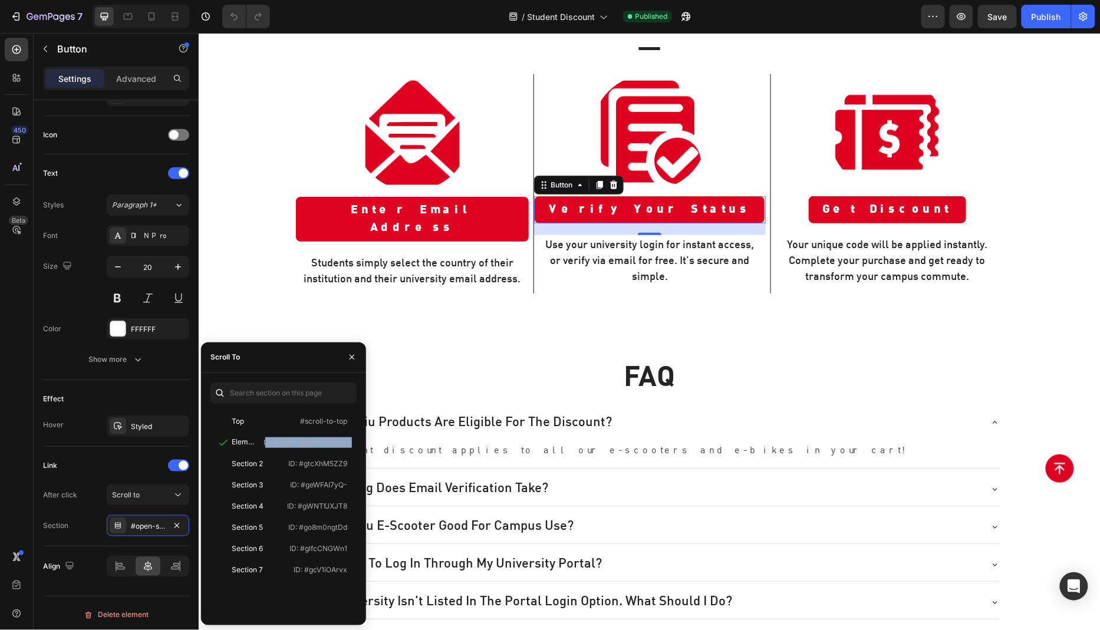
scroll to position [411, 0]
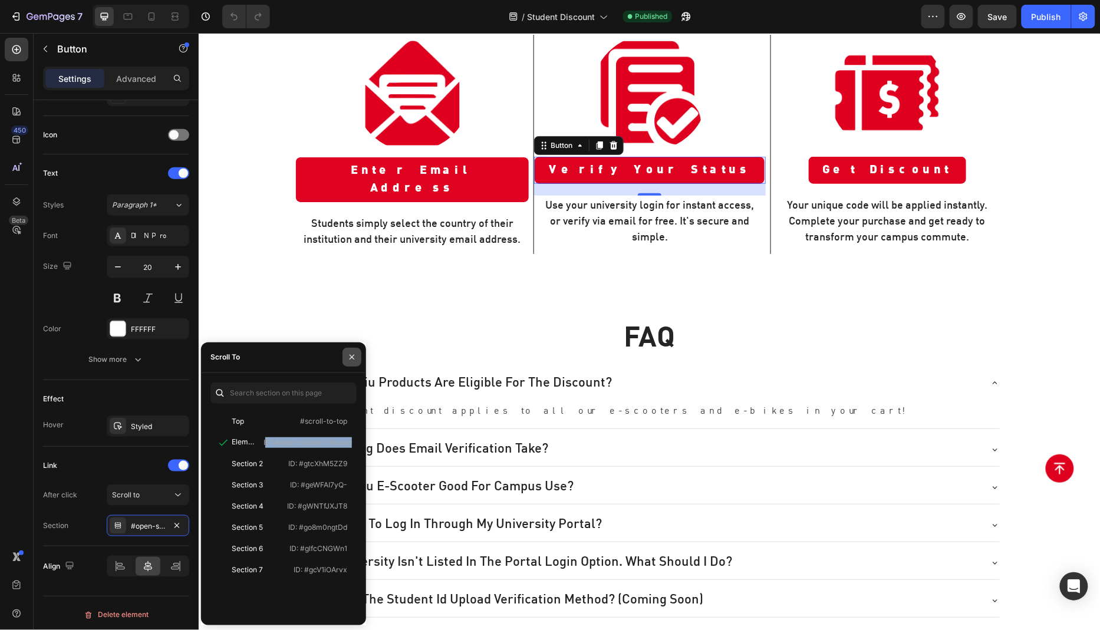
click at [355, 358] on icon "button" at bounding box center [351, 357] width 9 height 9
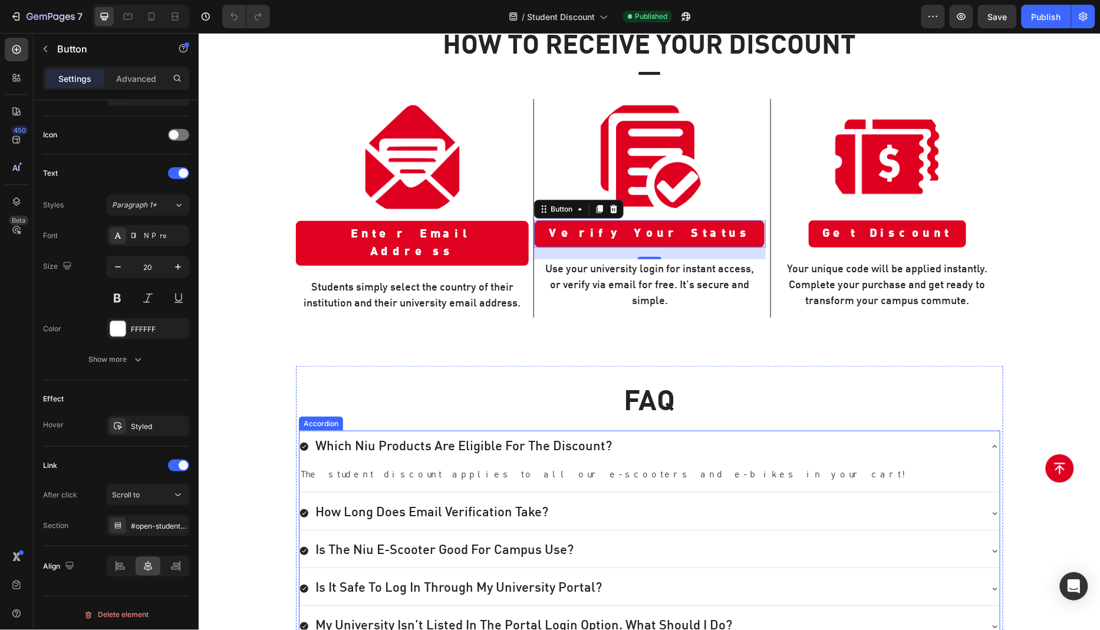
scroll to position [0, 0]
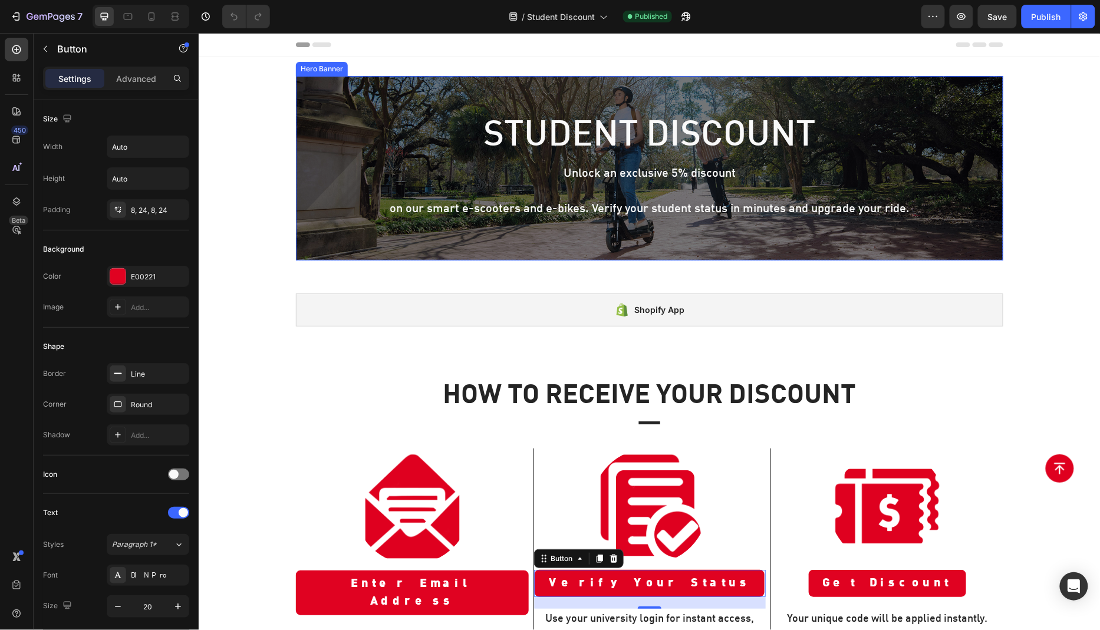
scroll to position [340, 0]
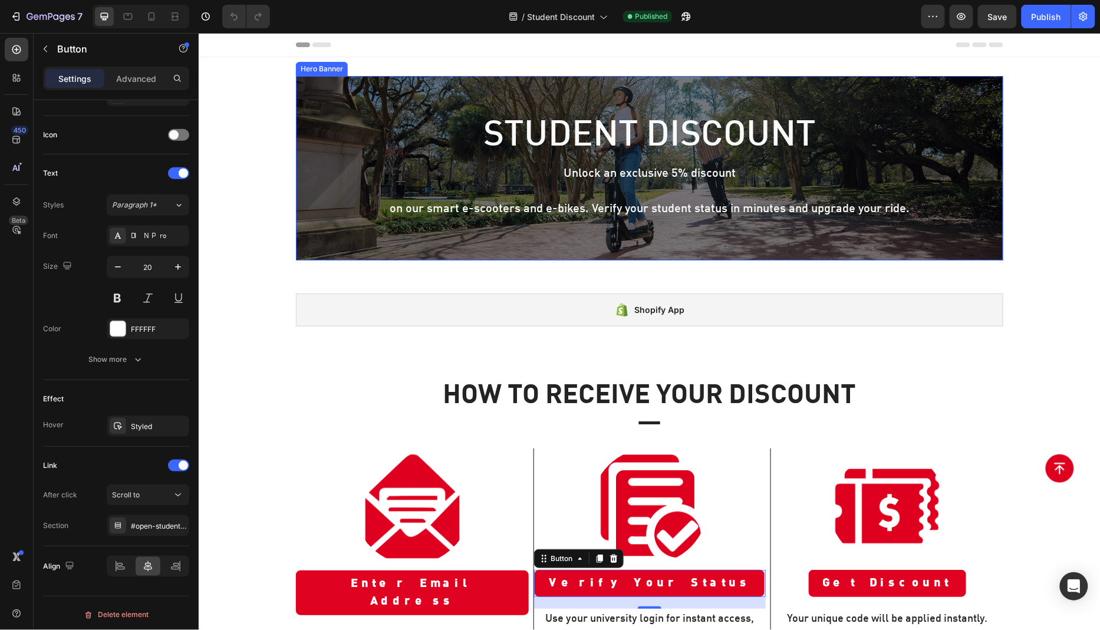
click at [323, 228] on div "Background Image" at bounding box center [649, 167] width 708 height 185
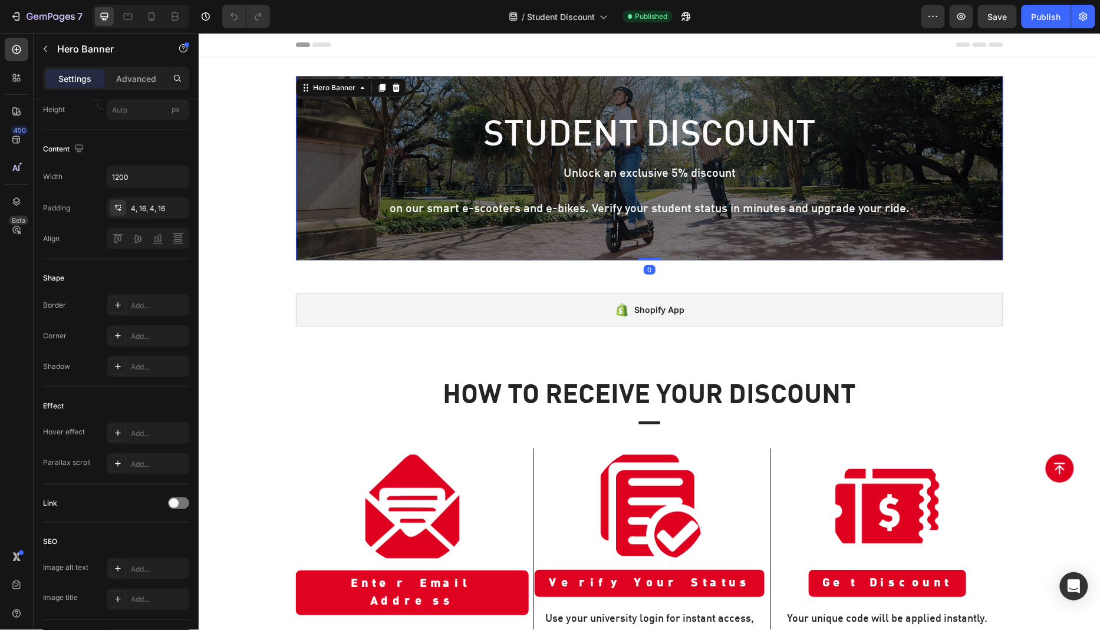
scroll to position [0, 0]
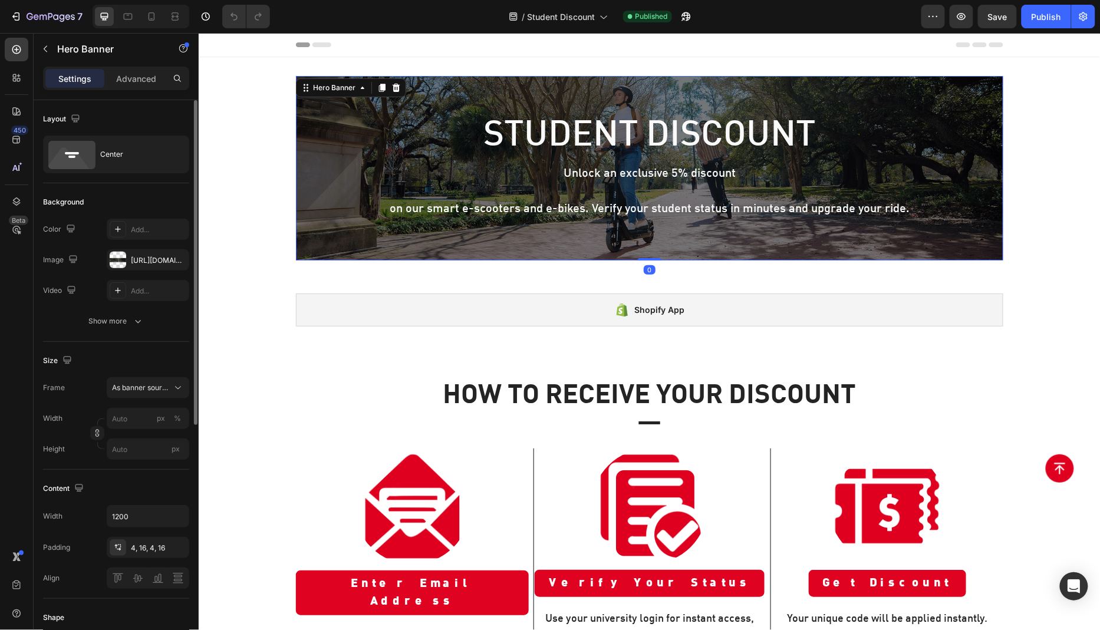
click at [135, 271] on div "The changes might be hidden by the video. Color Add... Image [URL][DOMAIN_NAME]…" at bounding box center [116, 260] width 146 height 83
click at [135, 266] on div "[URL][DOMAIN_NAME]" at bounding box center [148, 259] width 83 height 21
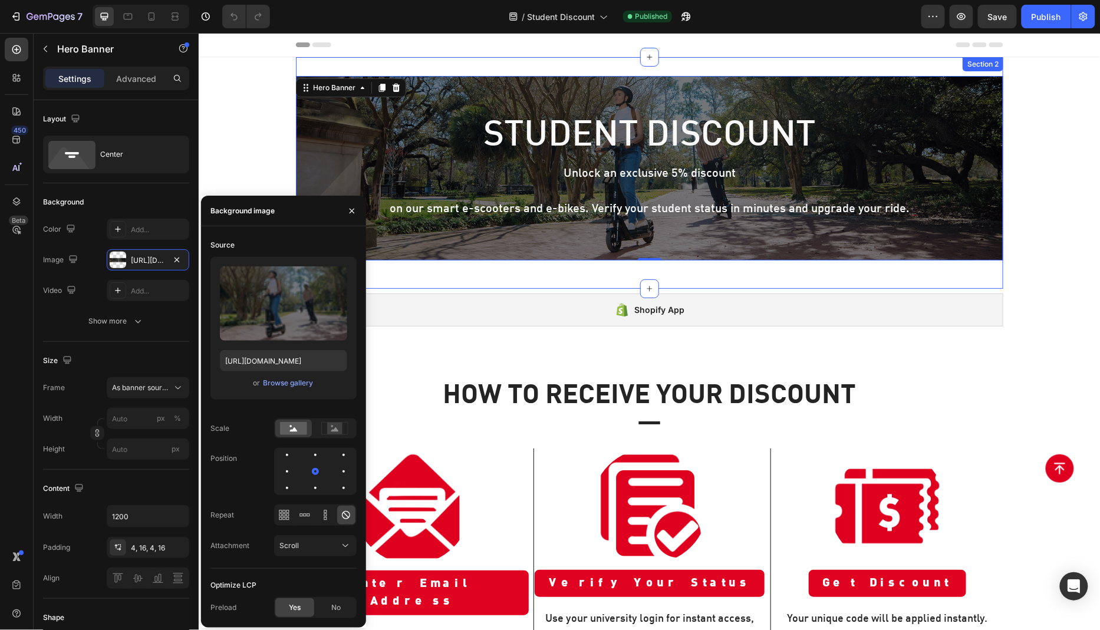
click at [490, 268] on div "Student Discount Heading Unlock an exclusive 5% discount on our smart e-scooter…" at bounding box center [649, 173] width 708 height 232
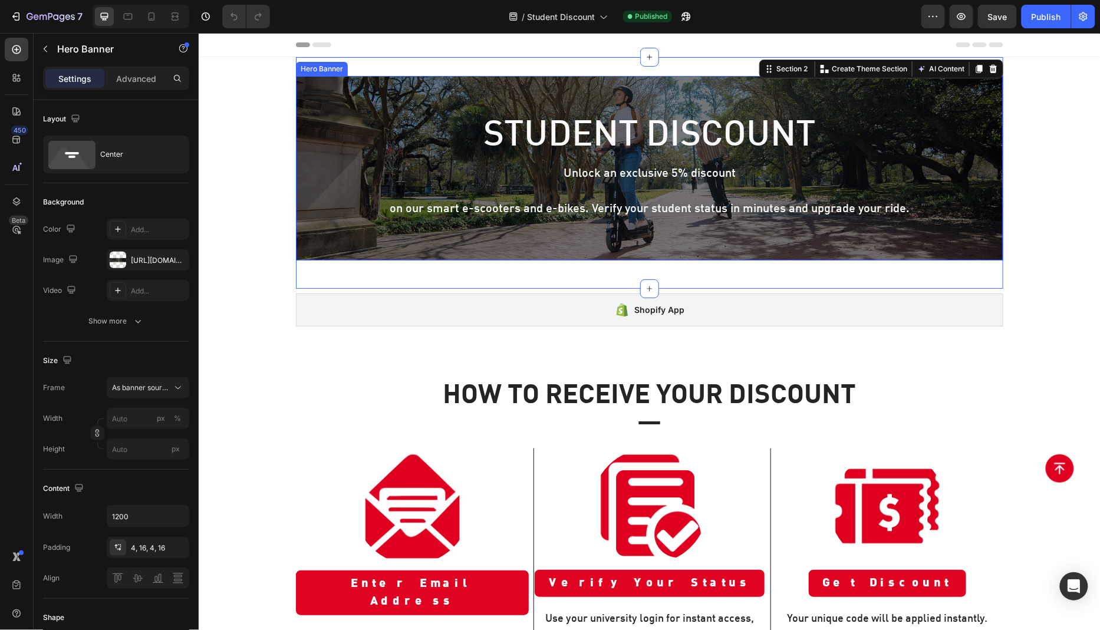
click at [356, 244] on div "Background Image" at bounding box center [649, 167] width 708 height 185
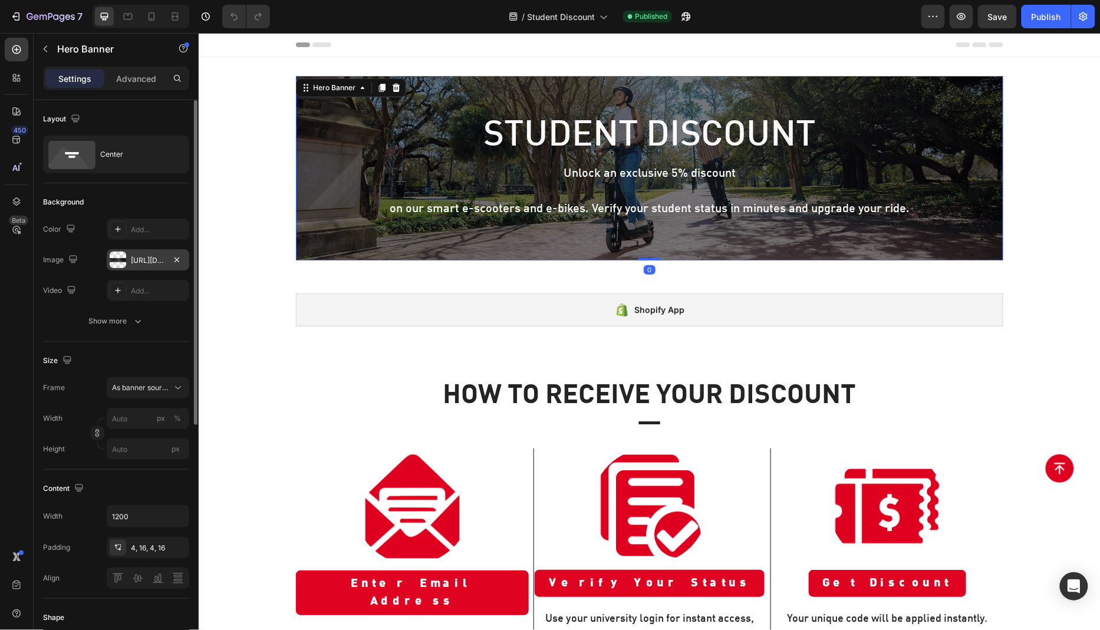
click at [131, 264] on div "[URL][DOMAIN_NAME]" at bounding box center [148, 260] width 34 height 11
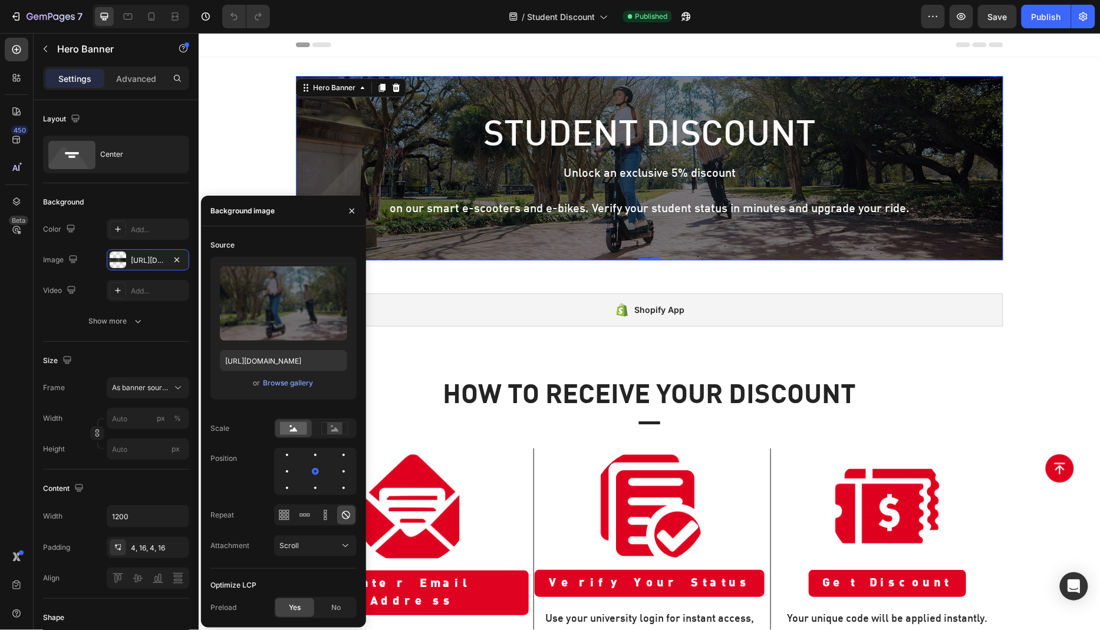
click at [465, 246] on div "Background Image" at bounding box center [649, 167] width 708 height 185
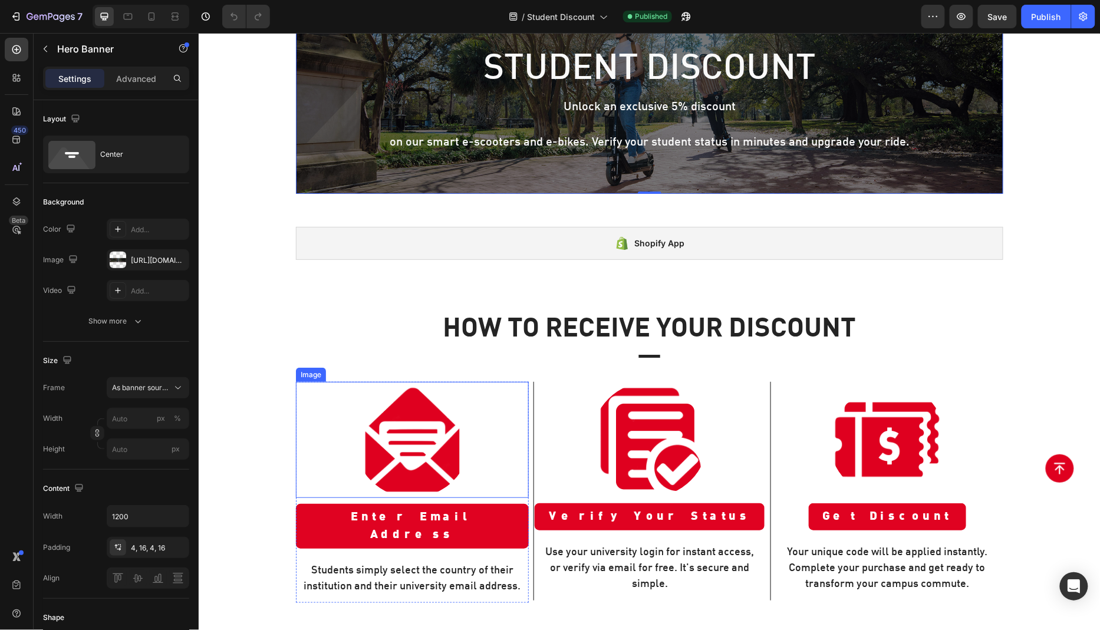
scroll to position [183, 0]
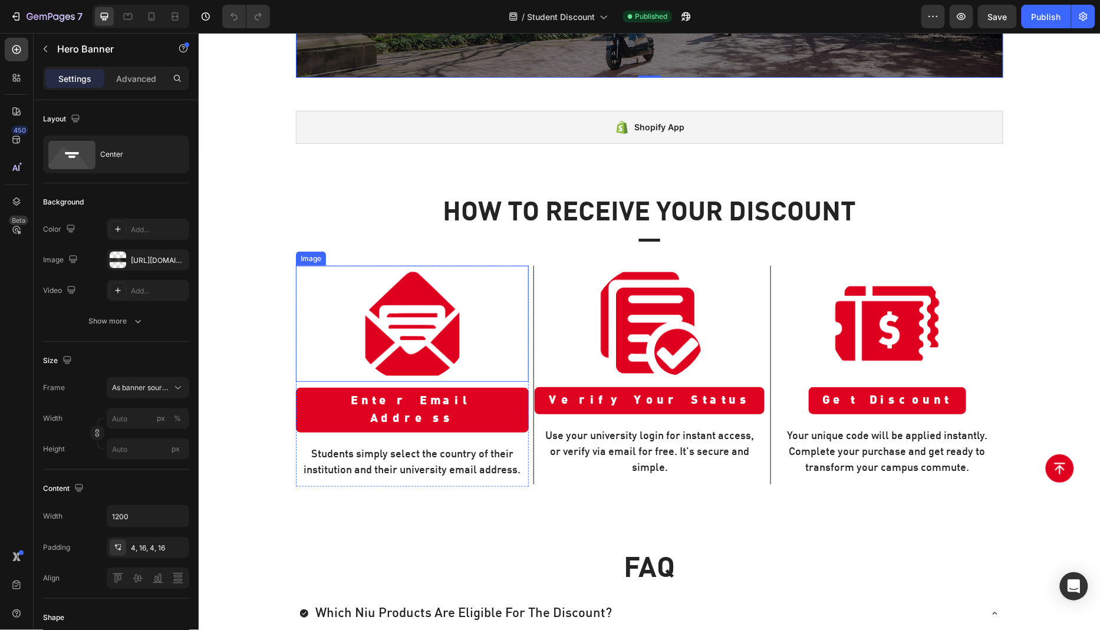
click at [426, 323] on img at bounding box center [412, 323] width 116 height 116
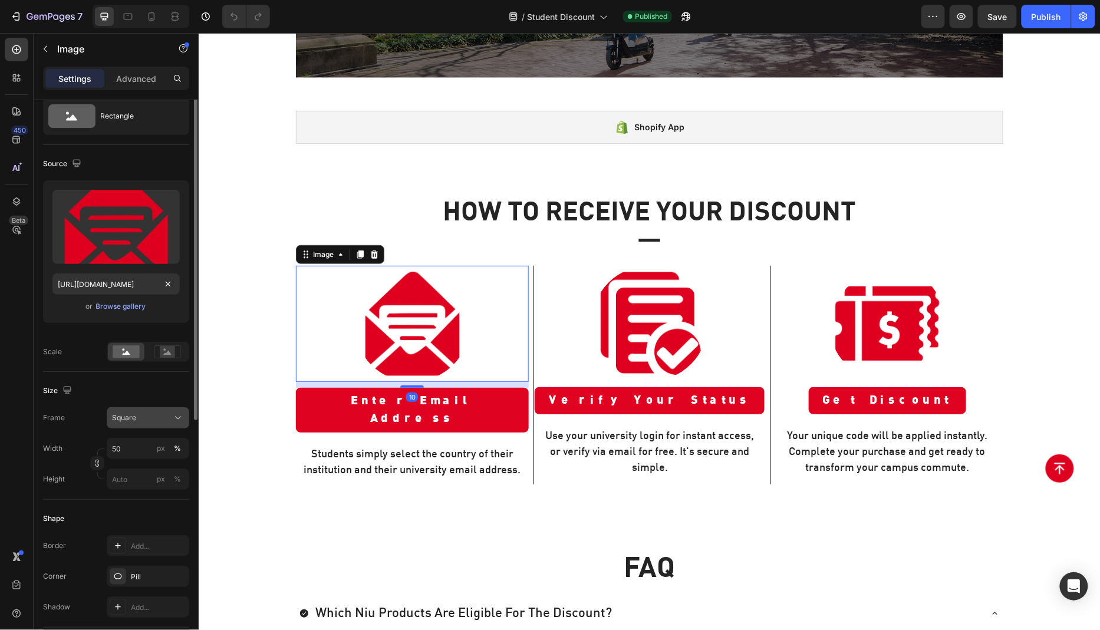
scroll to position [0, 0]
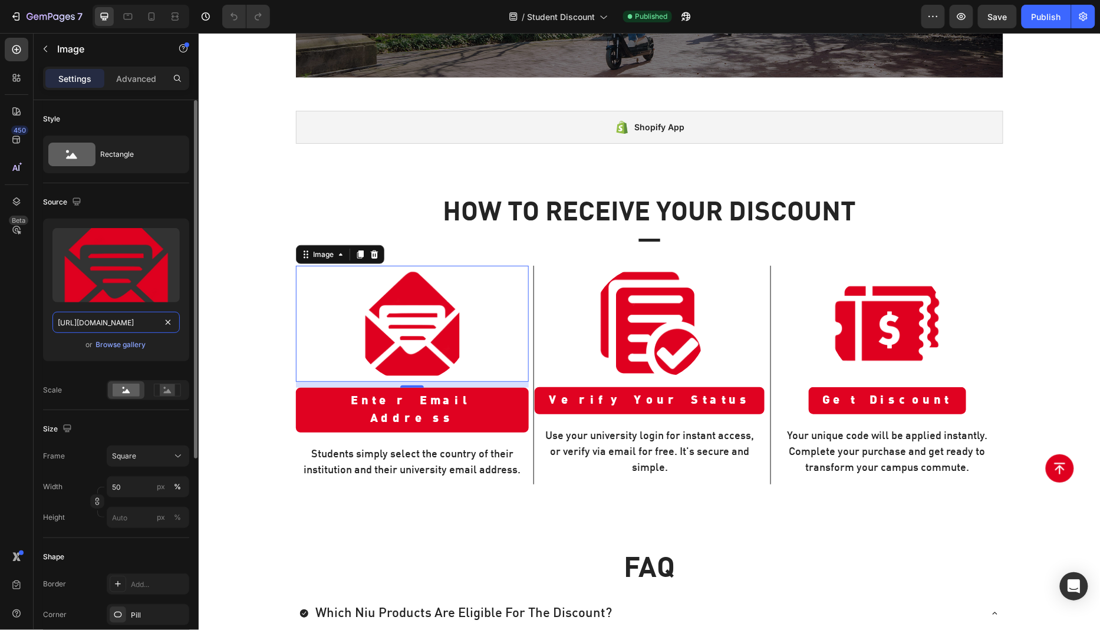
drag, startPoint x: 120, startPoint y: 324, endPoint x: 93, endPoint y: 324, distance: 27.1
click at [120, 324] on input "[URL][DOMAIN_NAME]" at bounding box center [115, 322] width 127 height 21
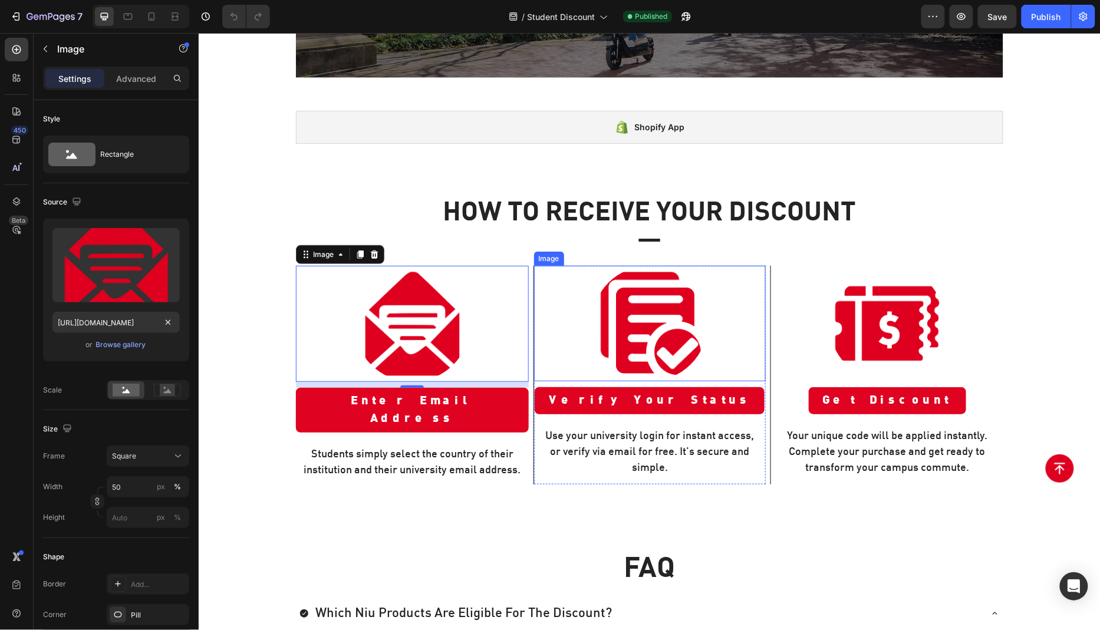
click at [640, 307] on img at bounding box center [649, 323] width 116 height 116
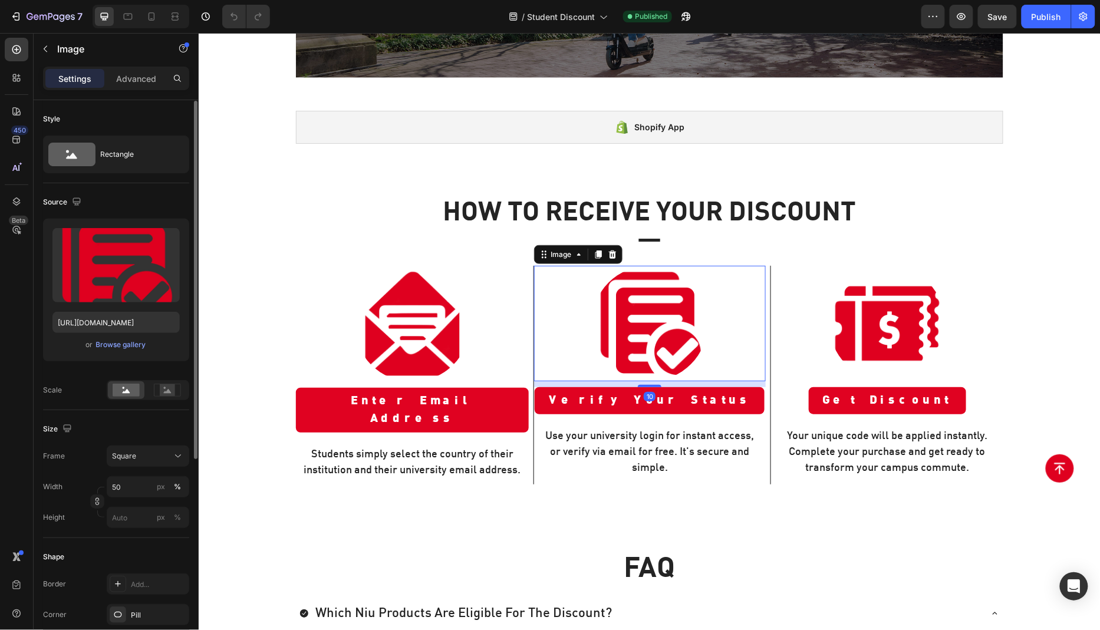
scroll to position [321, 0]
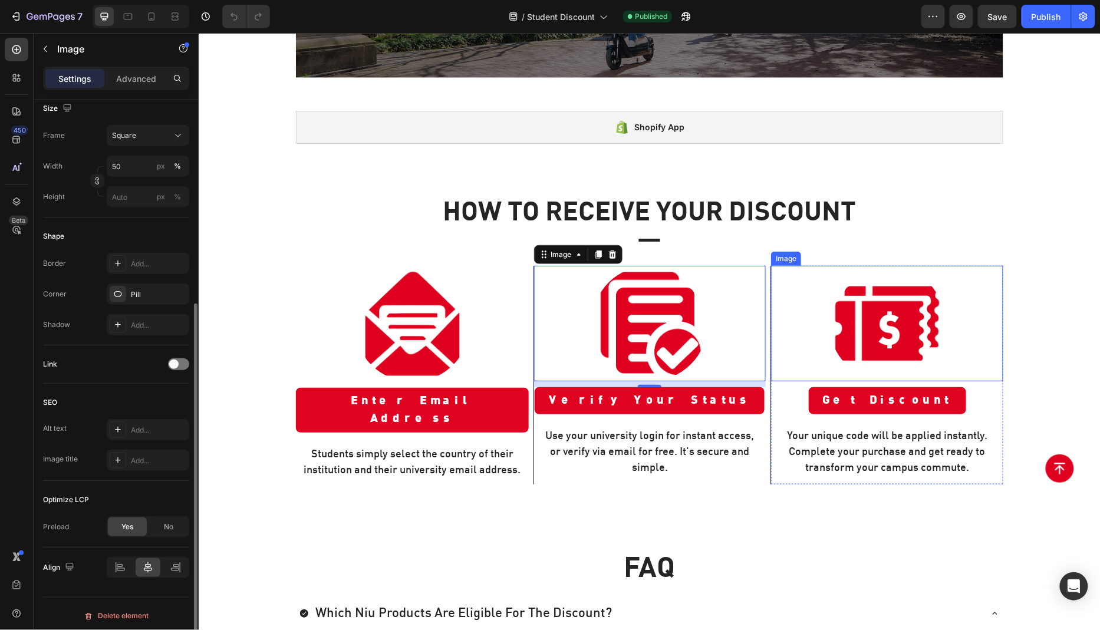
click at [878, 304] on img at bounding box center [887, 323] width 116 height 116
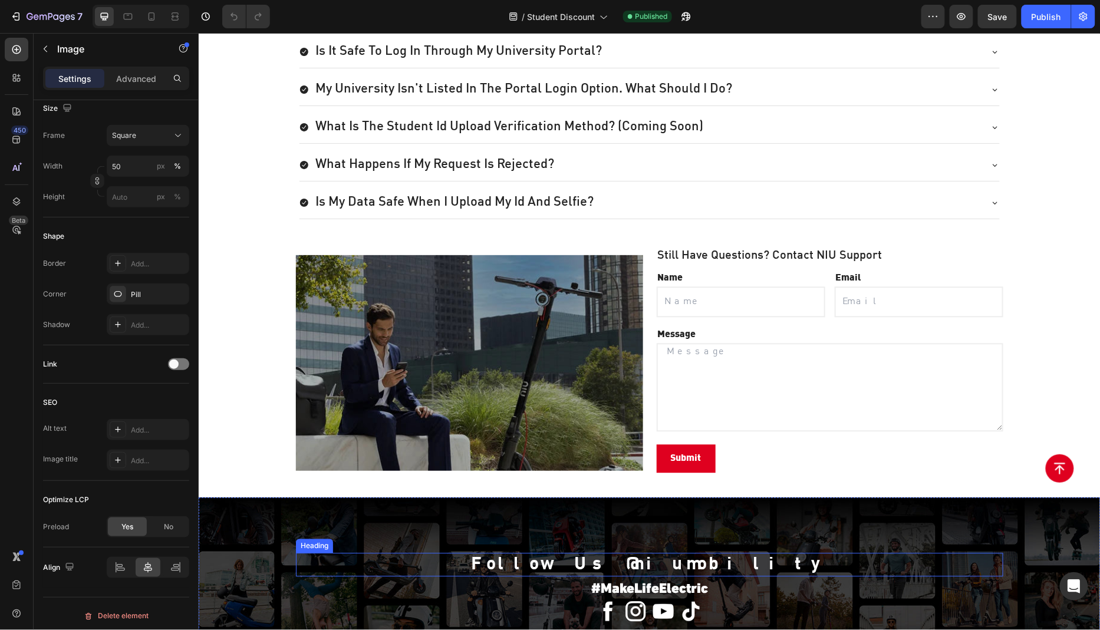
scroll to position [902, 0]
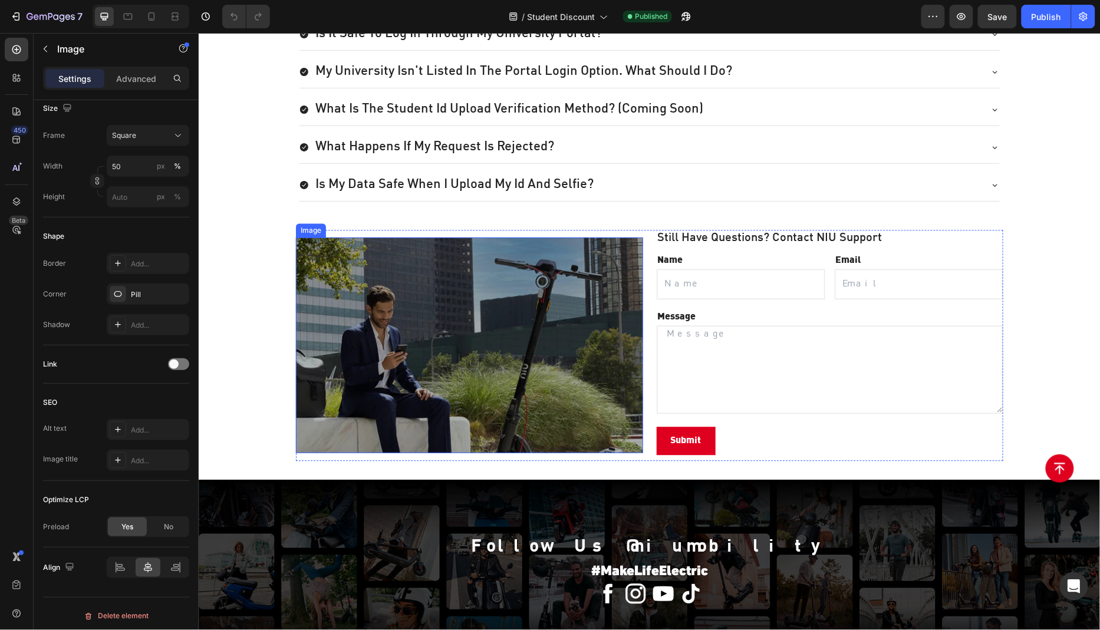
click at [479, 347] on img at bounding box center [468, 344] width 347 height 215
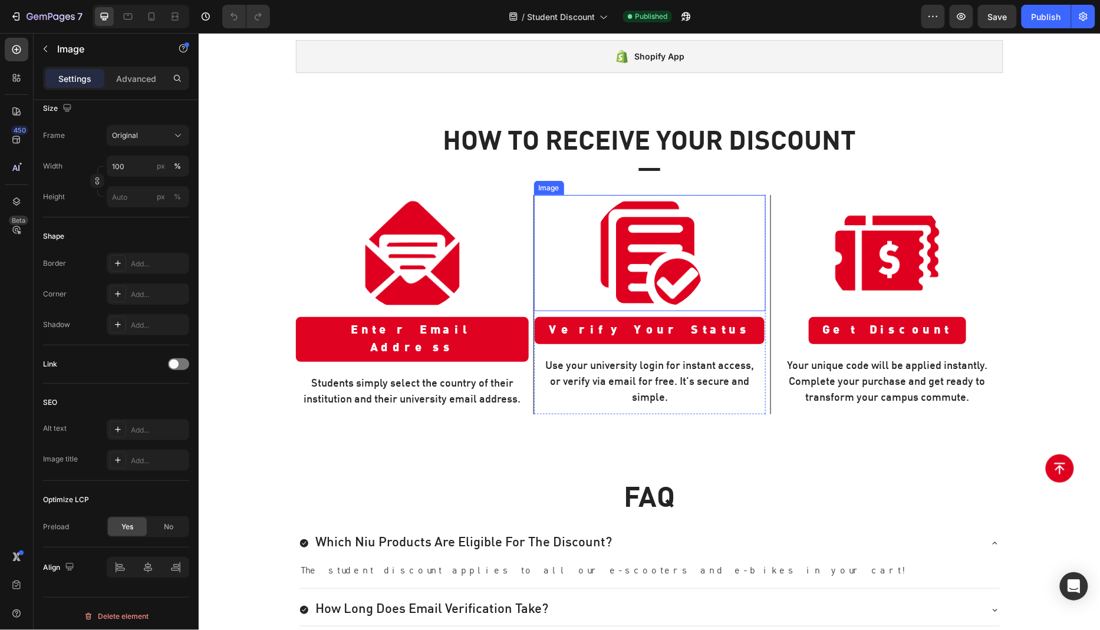
scroll to position [0, 0]
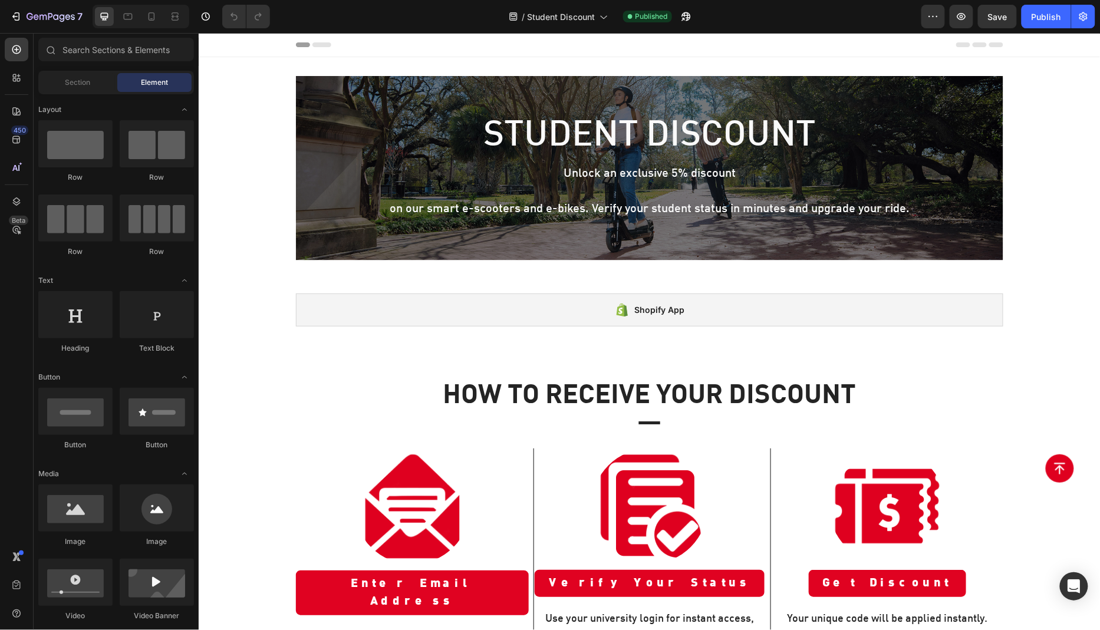
click at [325, 235] on div "Background Image" at bounding box center [649, 167] width 708 height 185
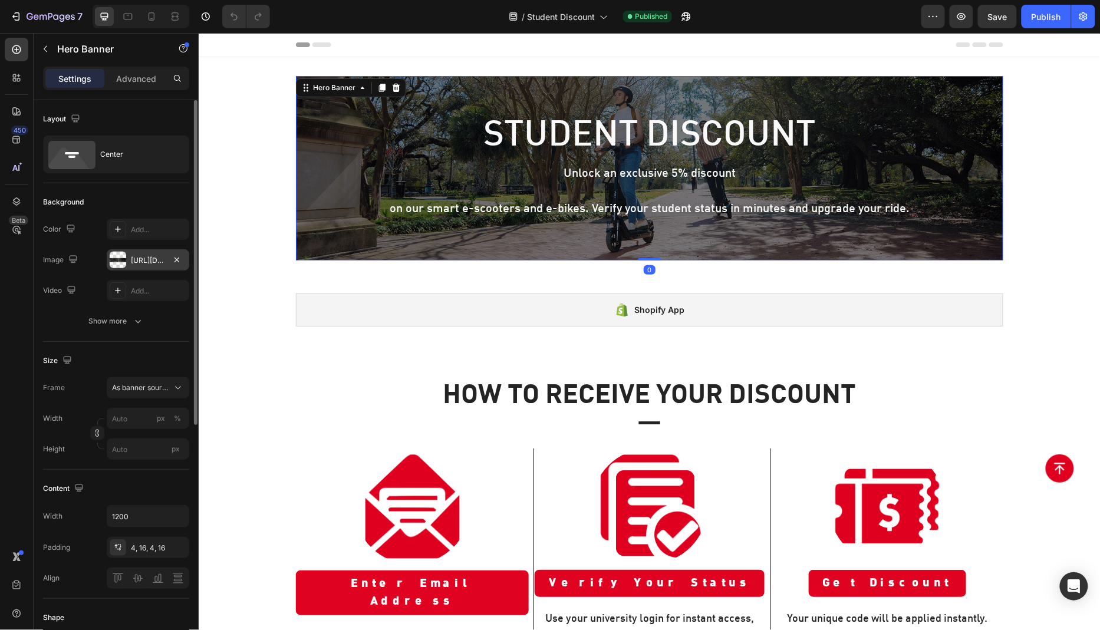
click at [149, 259] on div "[URL][DOMAIN_NAME]" at bounding box center [148, 260] width 34 height 11
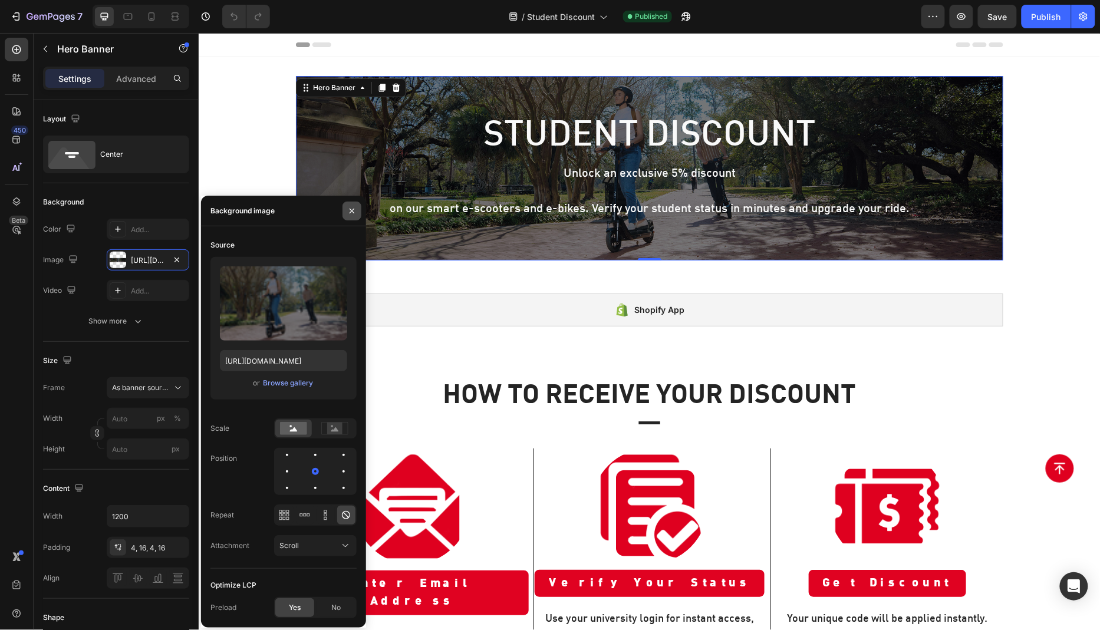
click at [351, 216] on button "button" at bounding box center [352, 211] width 19 height 19
